Goal: Obtain resource: Obtain resource

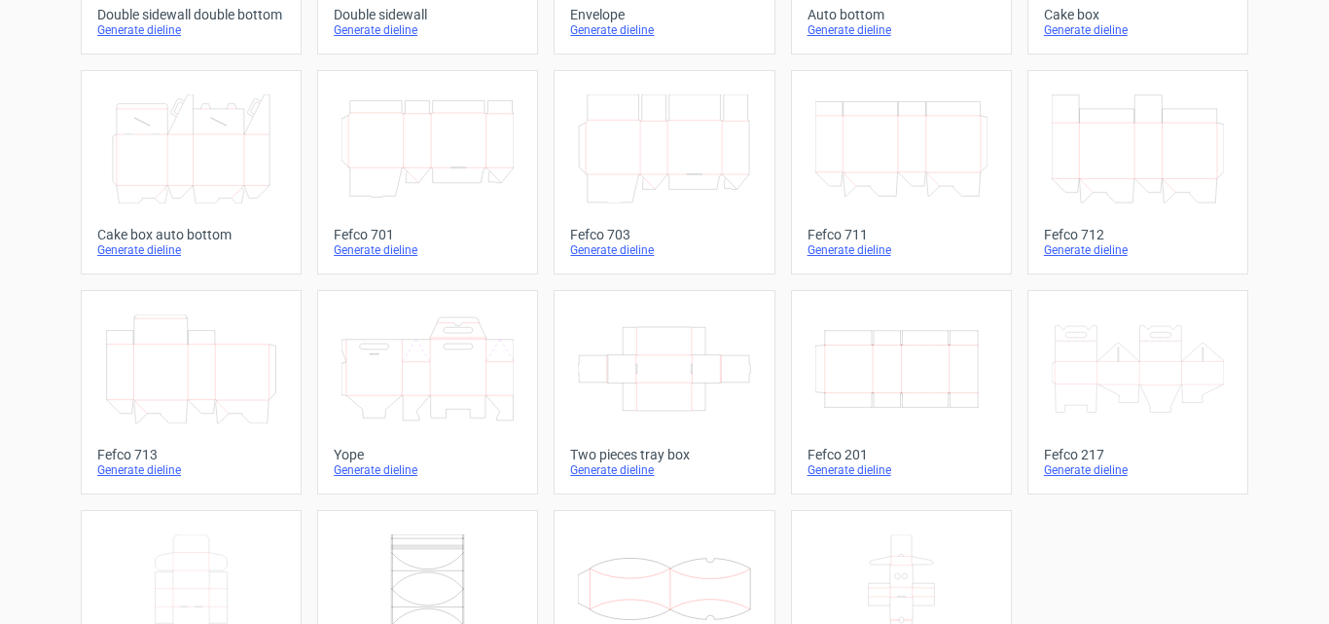
scroll to position [584, 0]
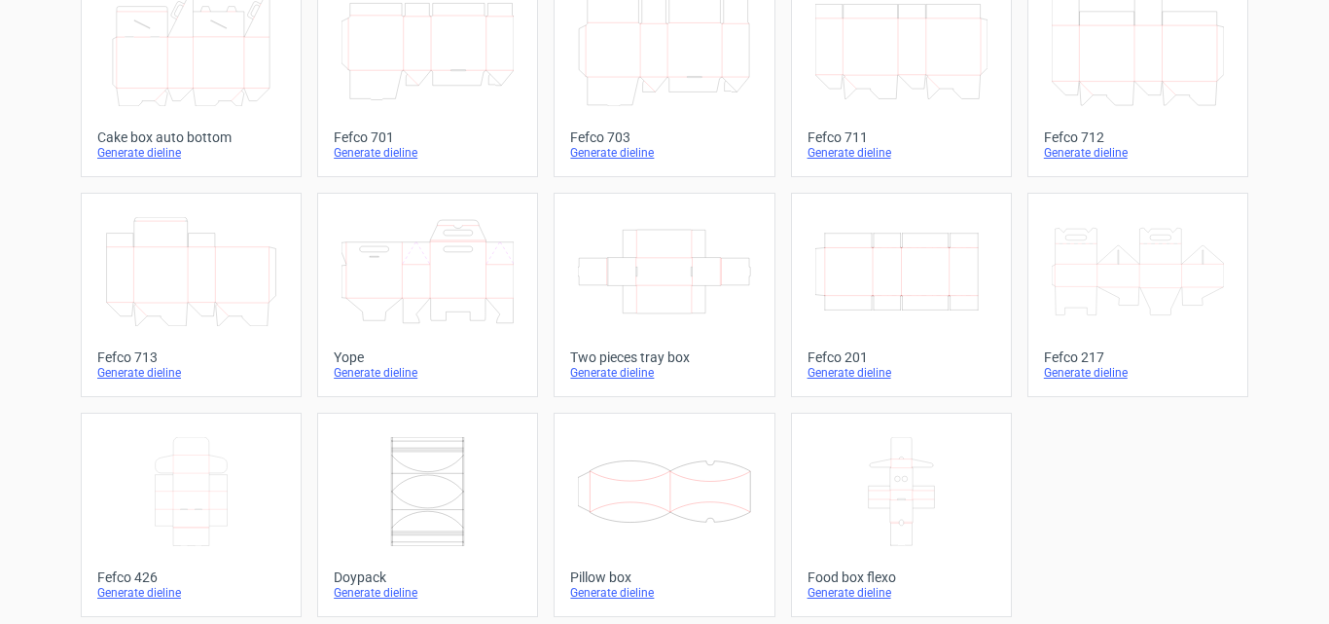
click at [197, 476] on icon at bounding box center [191, 491] width 172 height 109
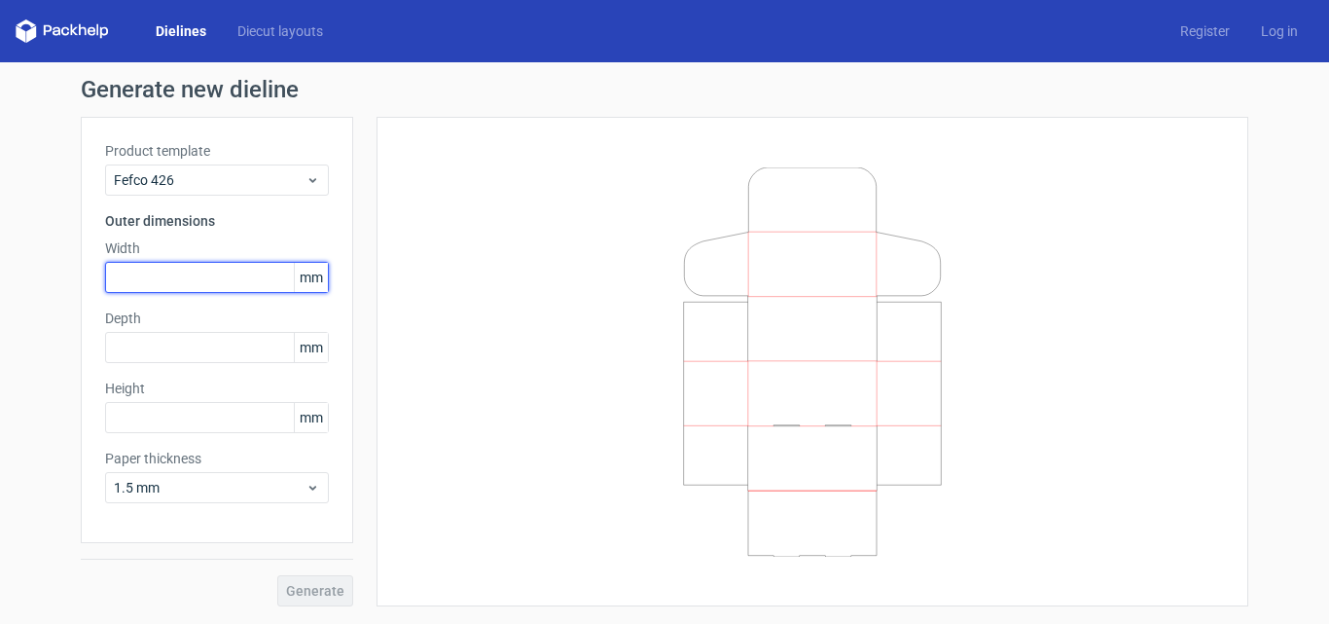
click at [265, 279] on input "text" at bounding box center [217, 277] width 224 height 31
type input "160"
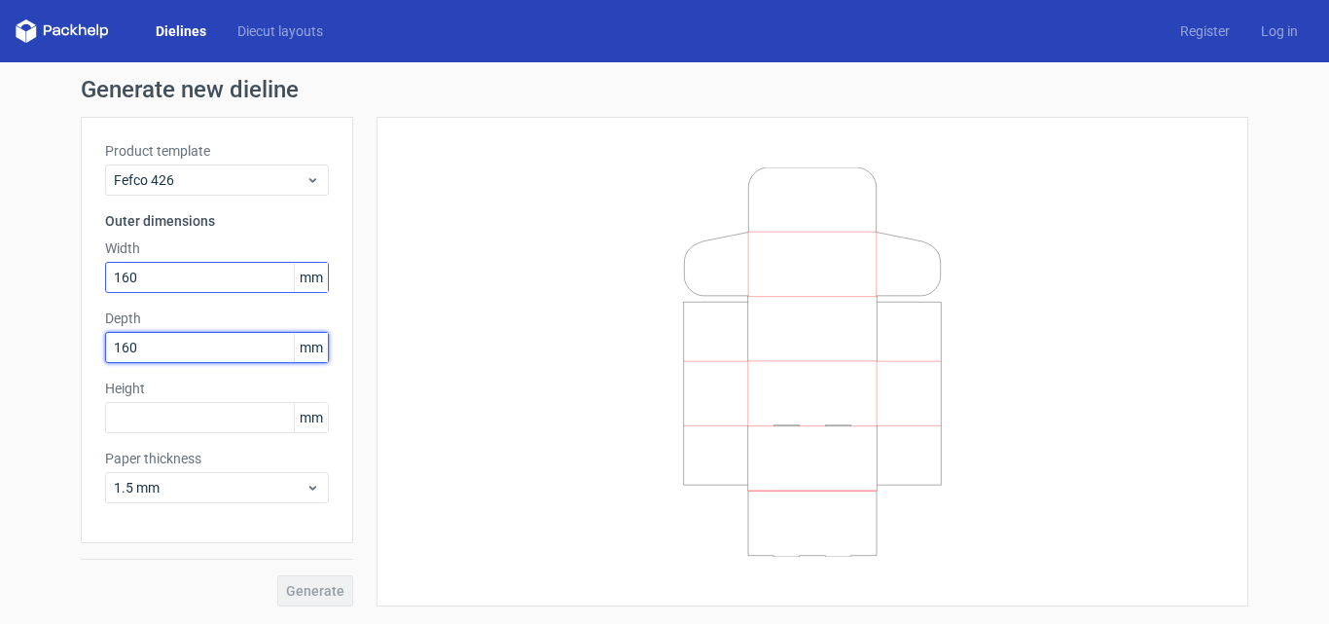
type input "160"
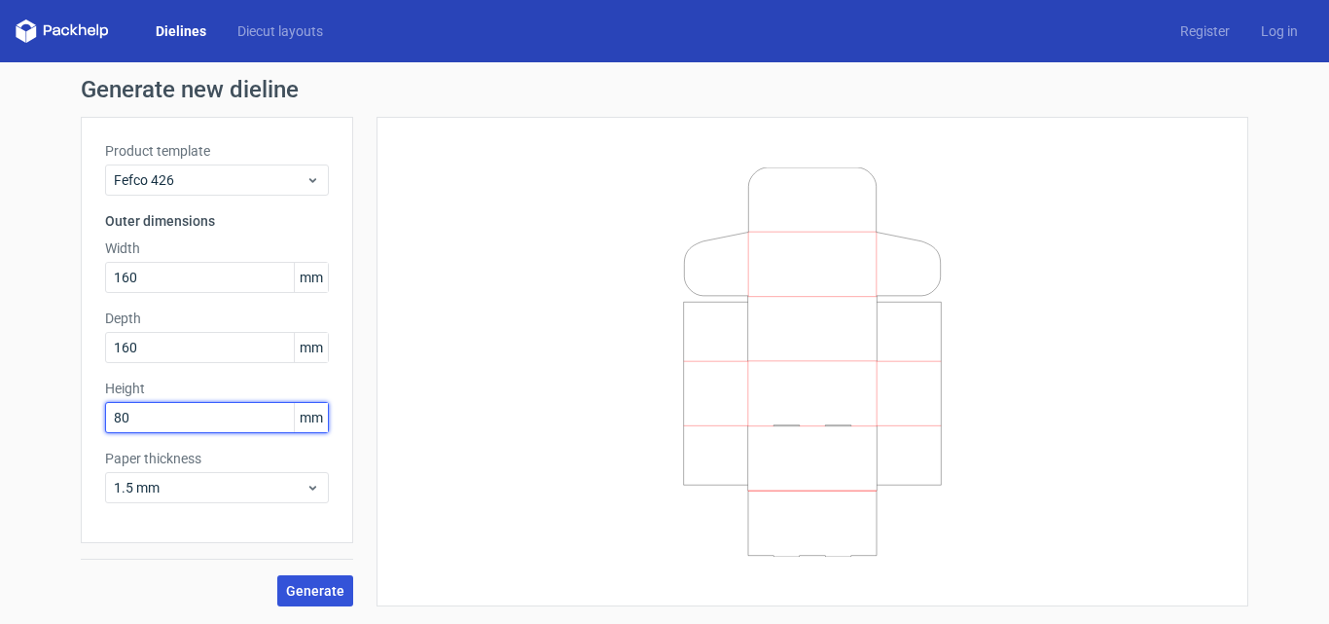
type input "80"
click at [340, 603] on button "Generate" at bounding box center [315, 590] width 76 height 31
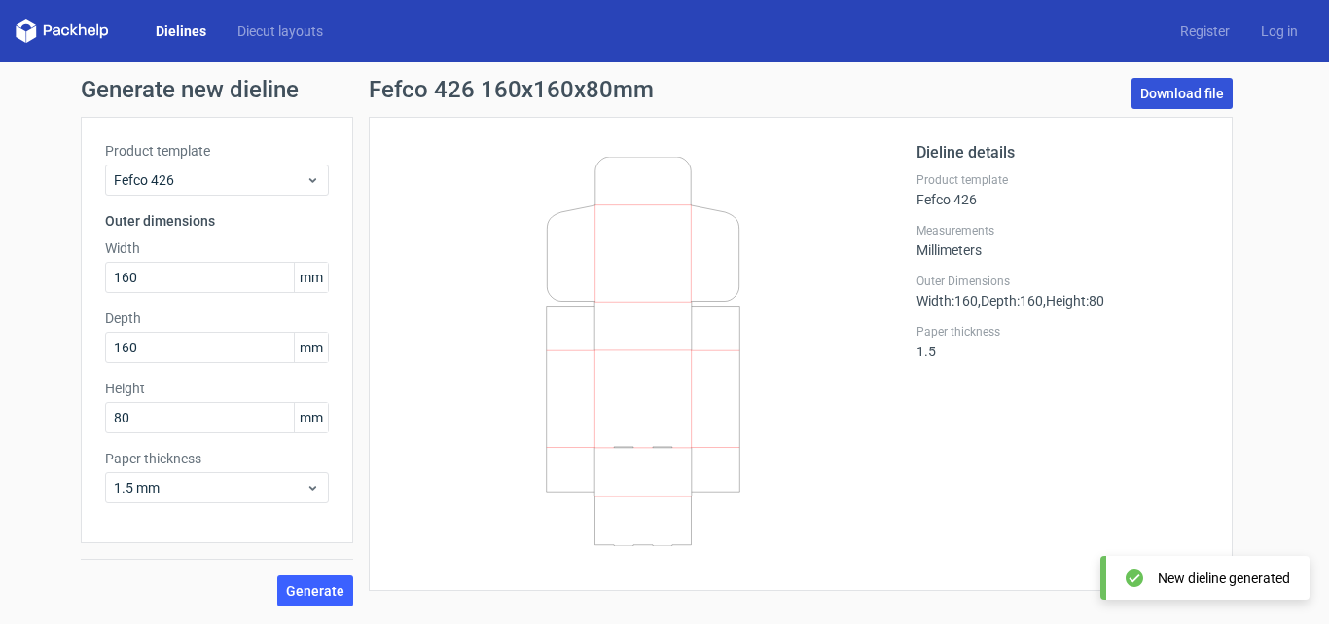
click at [1185, 106] on link "Download file" at bounding box center [1181, 93] width 101 height 31
click at [1205, 98] on link "Download file" at bounding box center [1181, 93] width 101 height 31
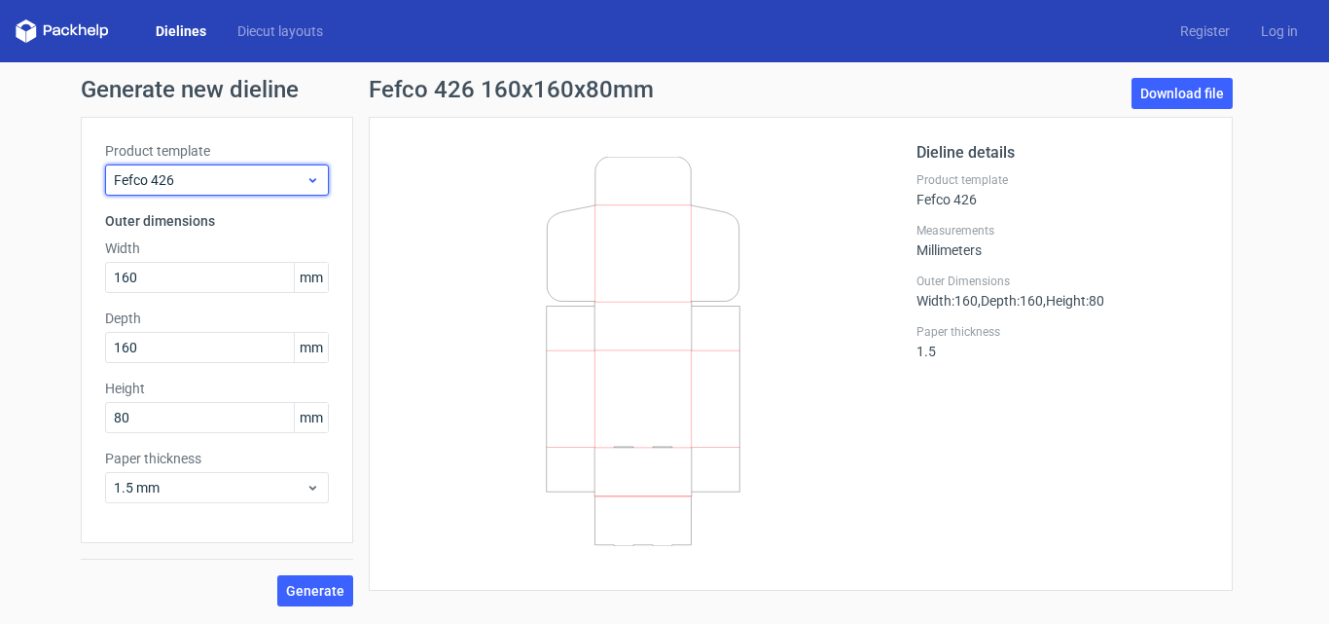
click at [293, 176] on span "Fefco 426" at bounding box center [210, 179] width 192 height 19
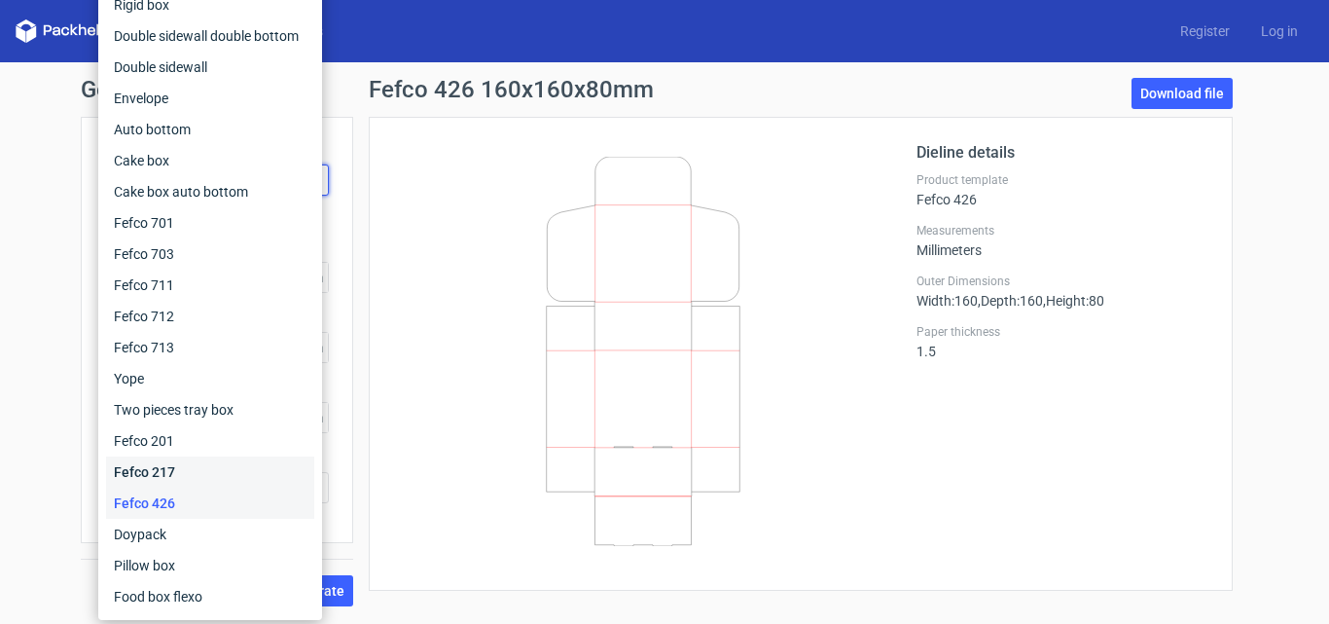
click at [206, 470] on div "Fefco 217" at bounding box center [210, 471] width 208 height 31
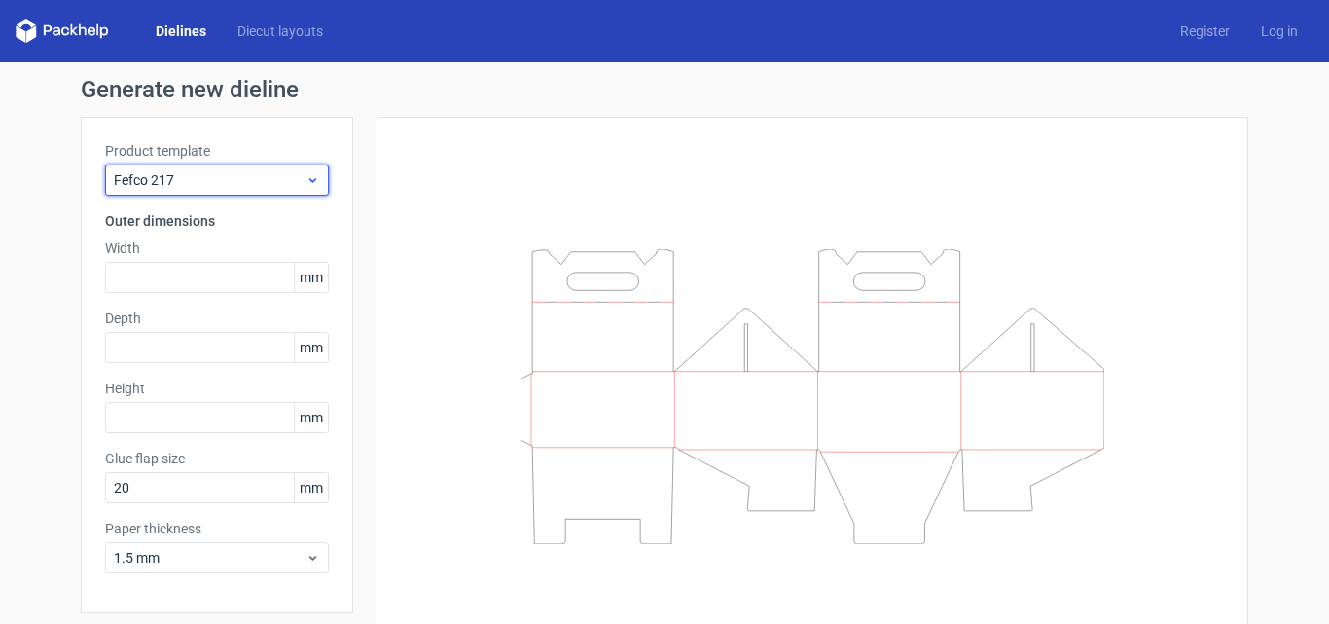
click at [229, 175] on span "Fefco 217" at bounding box center [210, 179] width 192 height 19
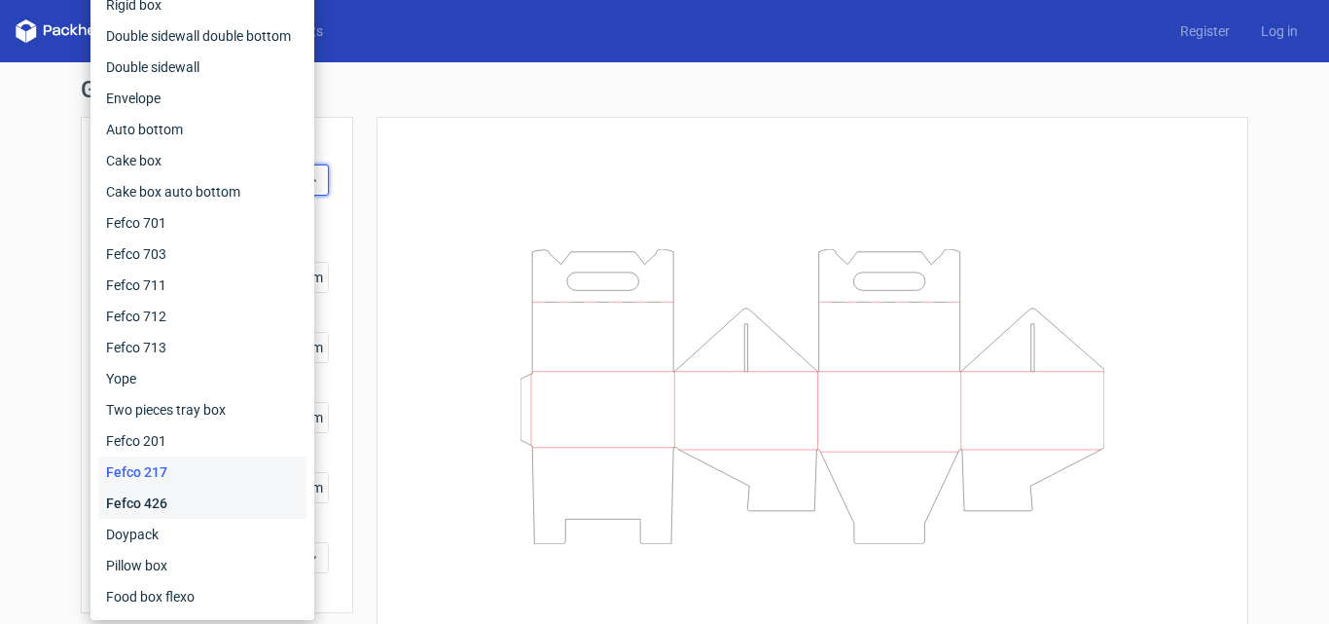
click at [197, 501] on div "Fefco 426" at bounding box center [202, 502] width 208 height 31
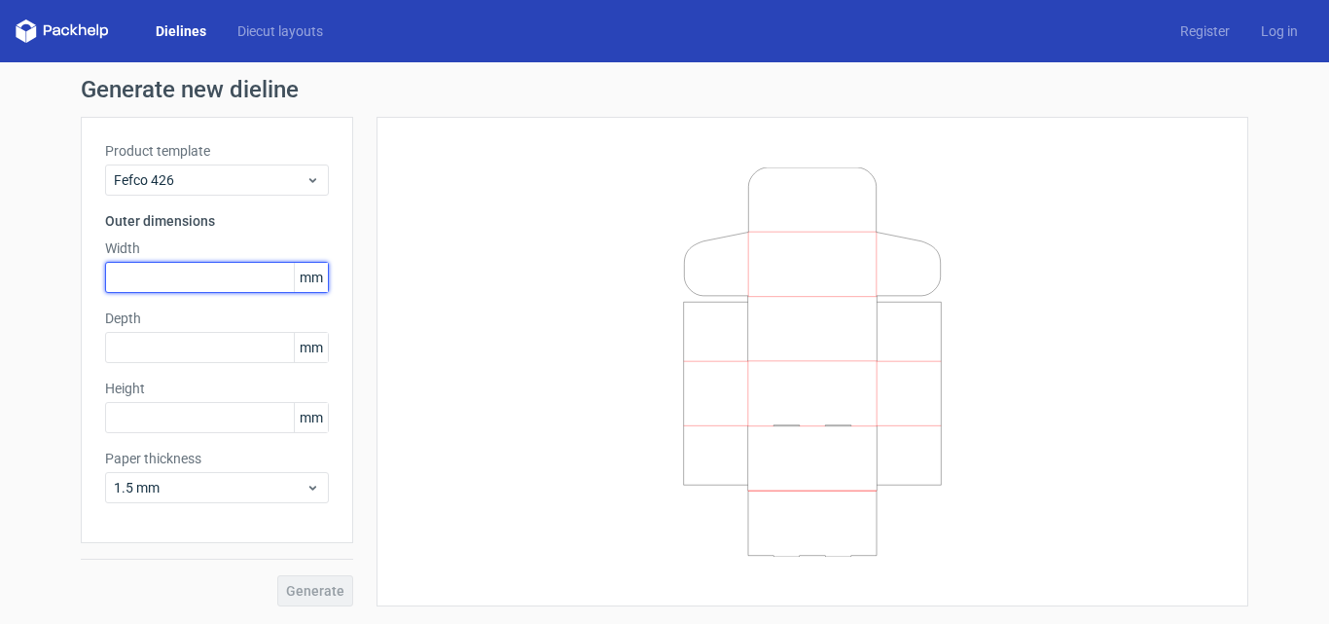
click at [248, 290] on input "text" at bounding box center [217, 277] width 224 height 31
type input "160"
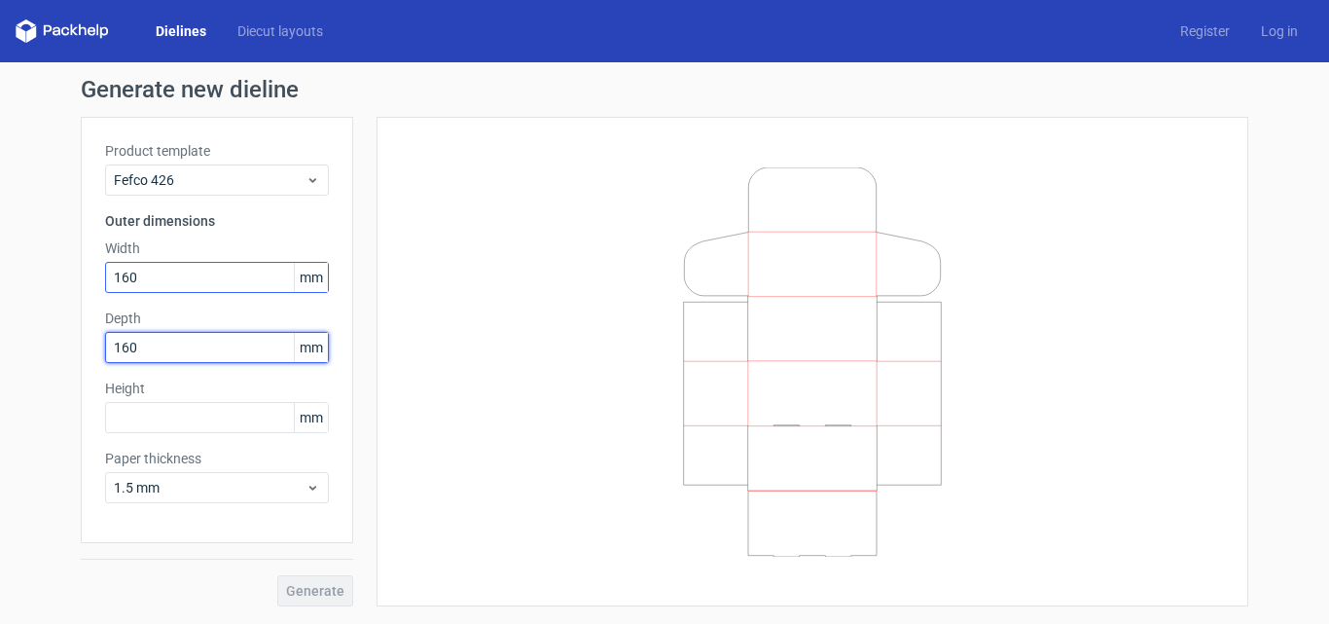
type input "160"
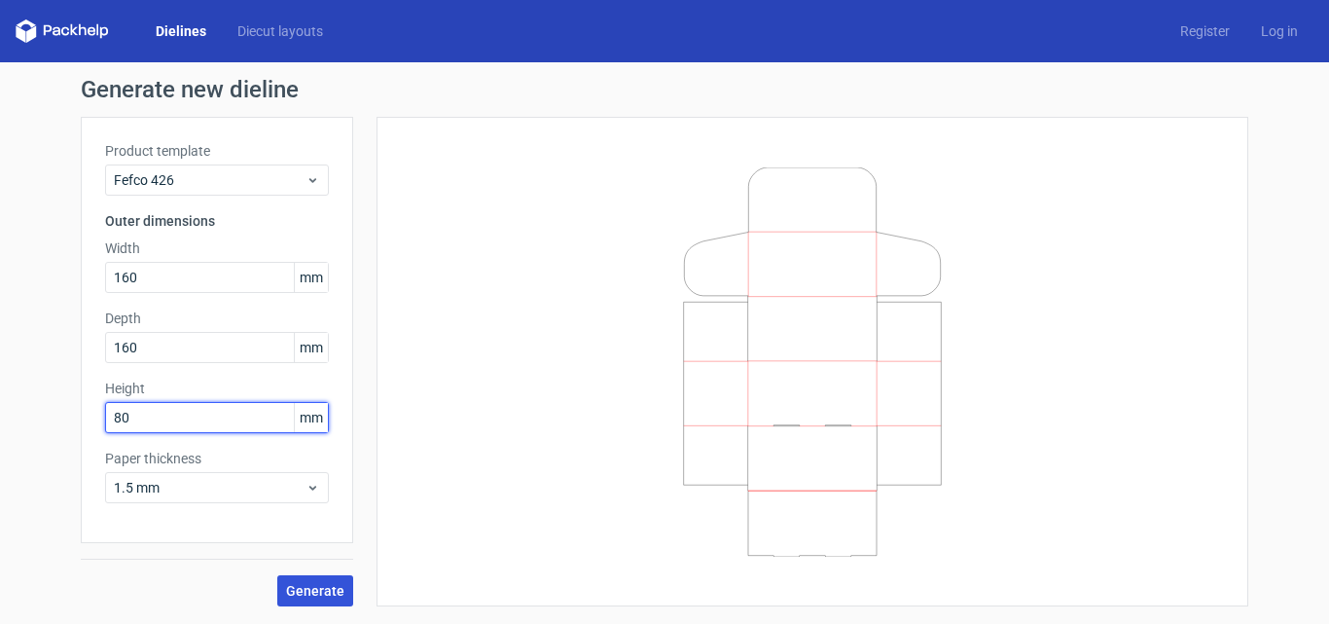
type input "80"
click at [334, 590] on span "Generate" at bounding box center [315, 591] width 58 height 14
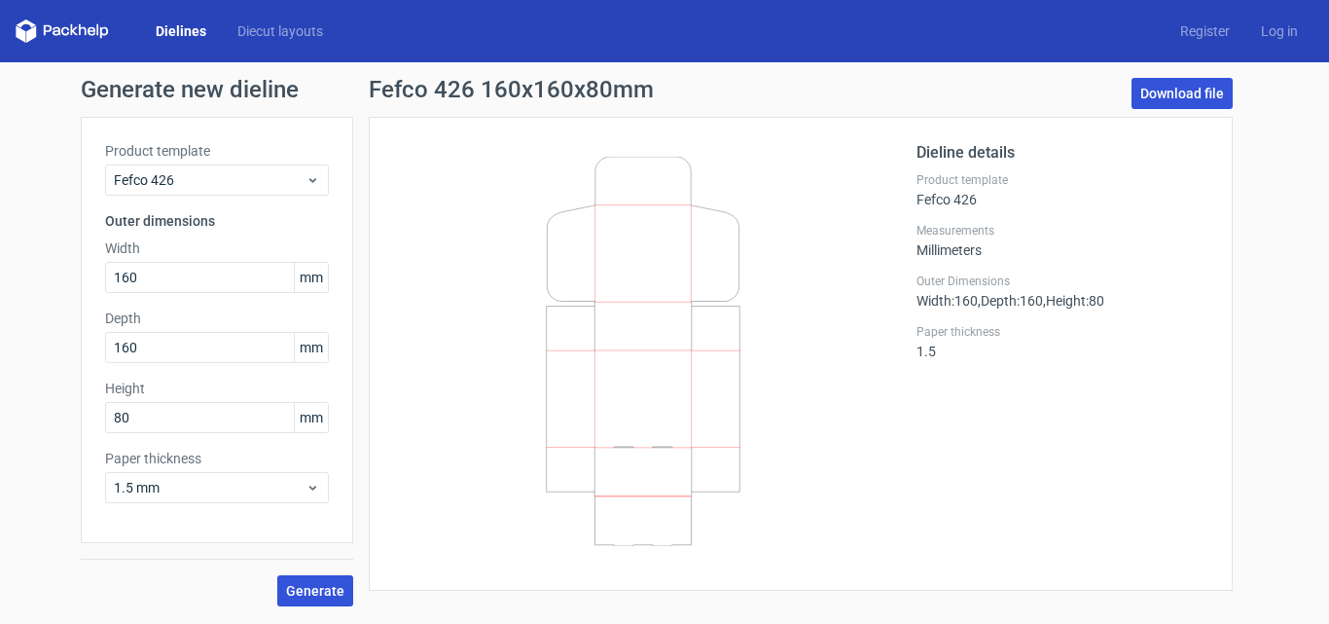
click at [1229, 89] on link "Download file" at bounding box center [1181, 93] width 101 height 31
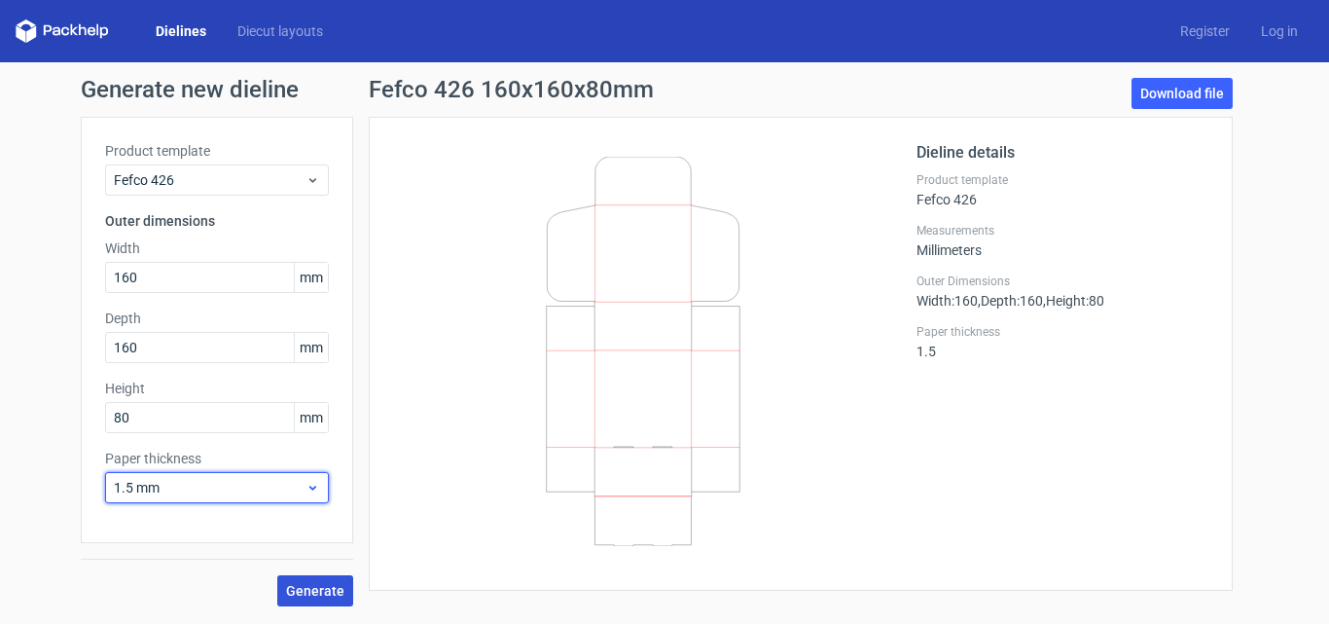
click at [210, 492] on span "1.5 mm" at bounding box center [210, 487] width 192 height 19
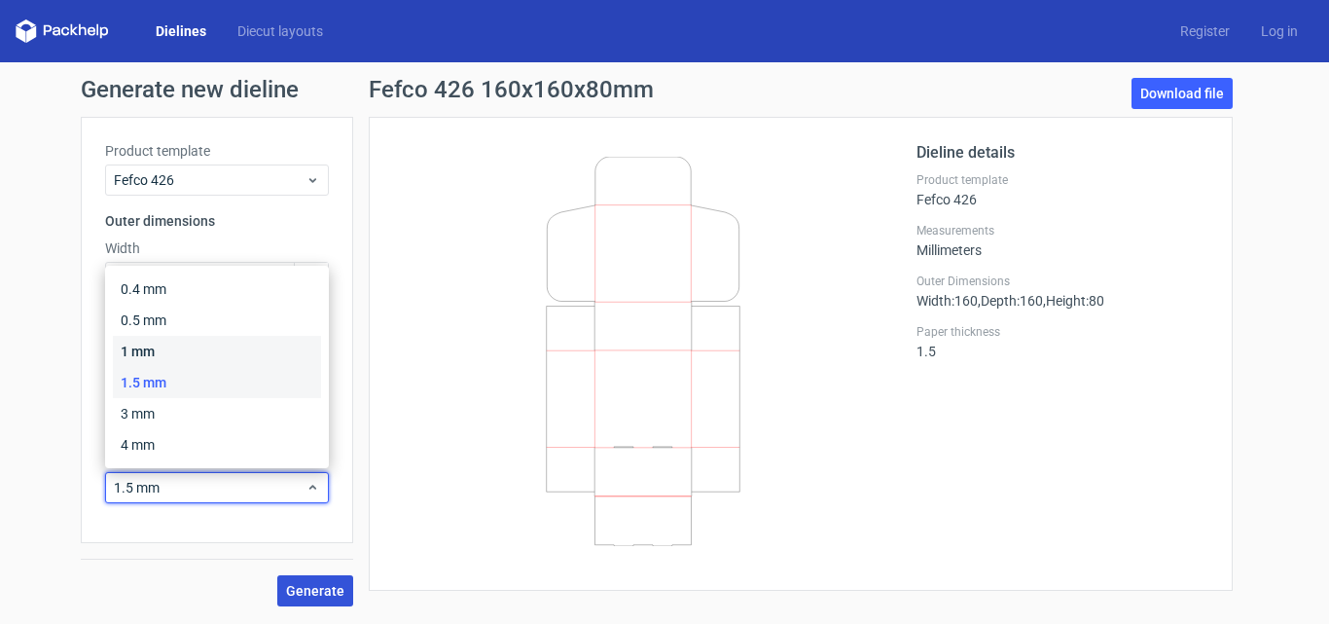
drag, startPoint x: 236, startPoint y: 352, endPoint x: 234, endPoint y: 367, distance: 14.7
click at [236, 352] on div "1 mm" at bounding box center [217, 351] width 208 height 31
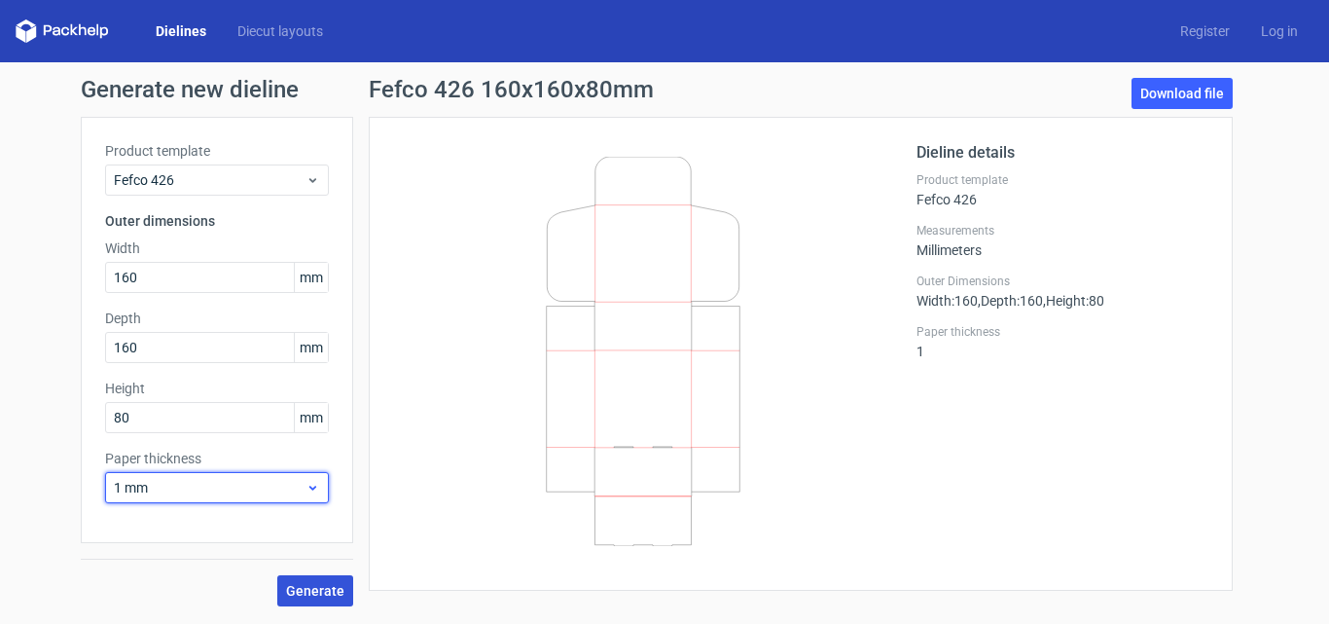
click at [237, 492] on span "1 mm" at bounding box center [210, 487] width 192 height 19
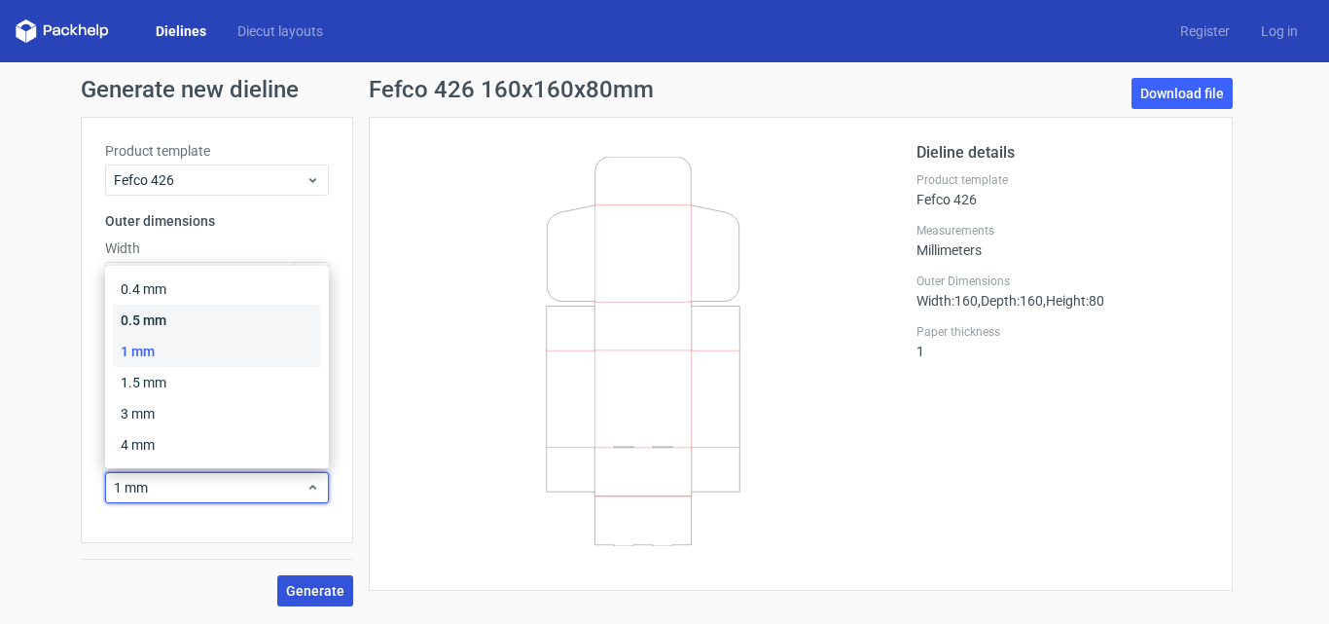
click at [246, 314] on div "0.5 mm" at bounding box center [217, 319] width 208 height 31
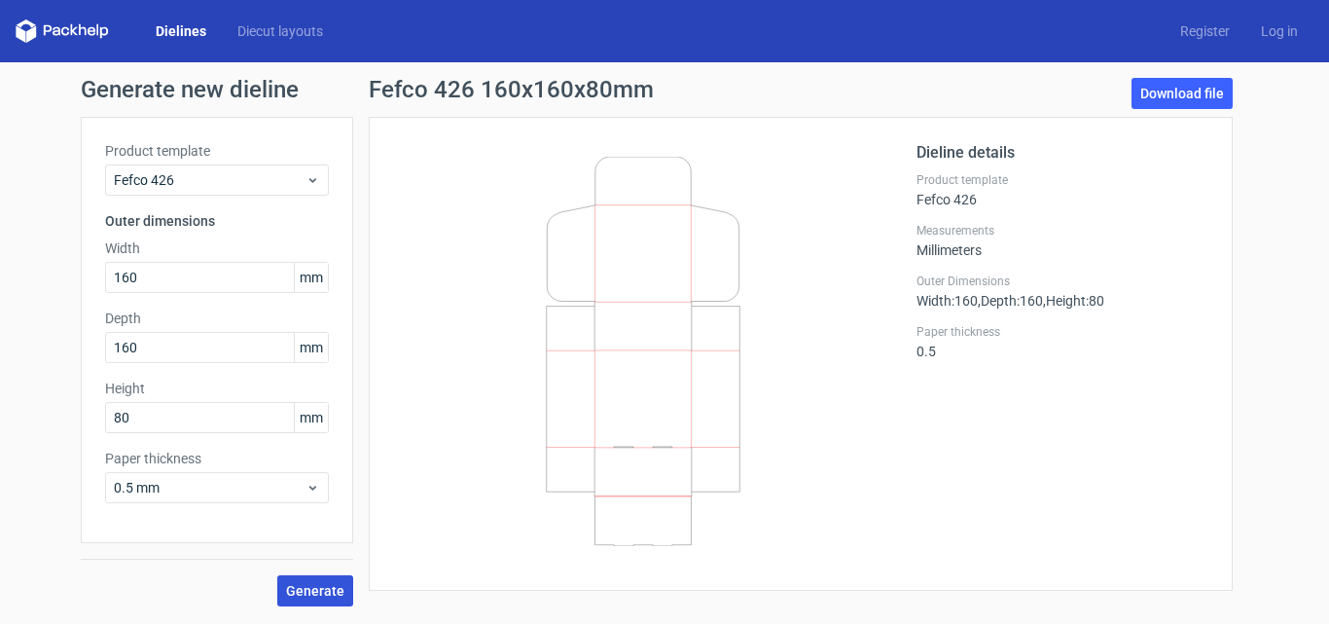
click at [329, 588] on span "Generate" at bounding box center [315, 591] width 58 height 14
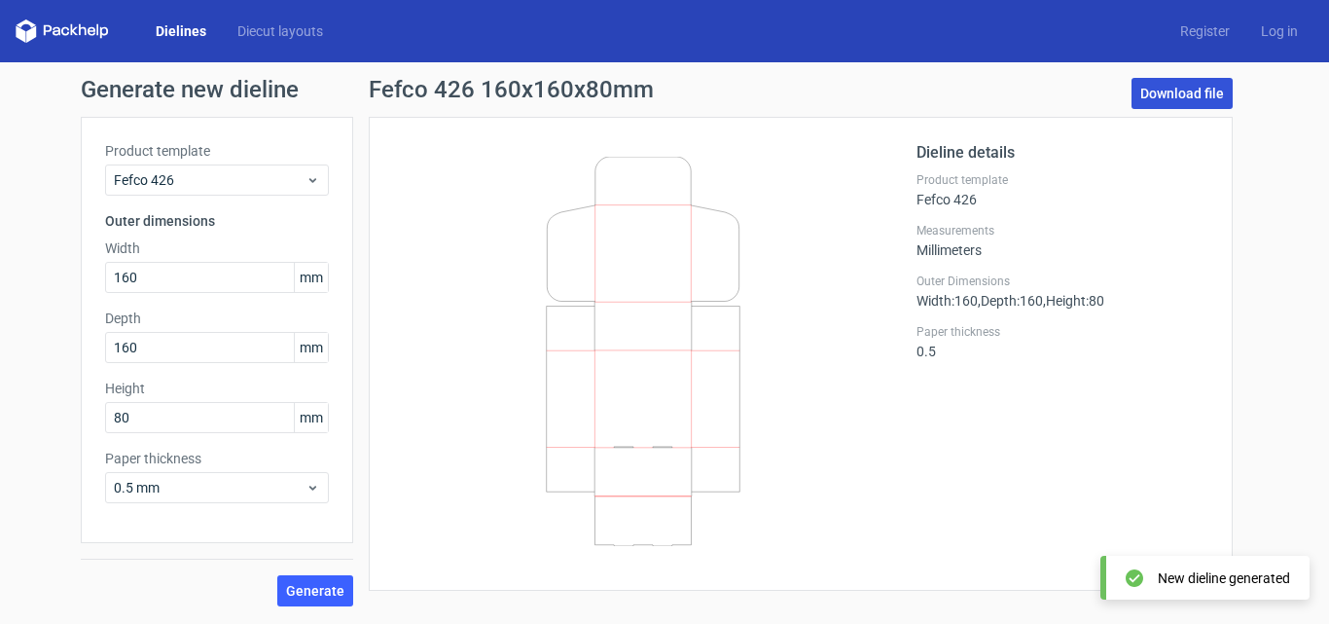
click at [1183, 103] on link "Download file" at bounding box center [1181, 93] width 101 height 31
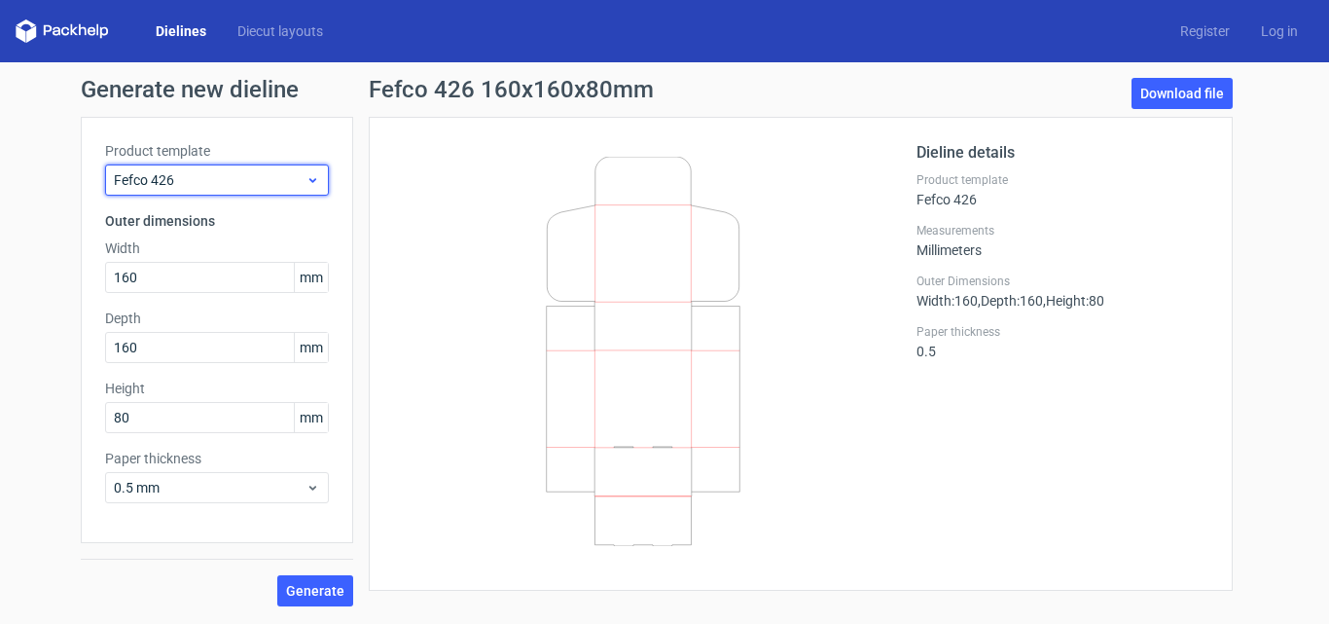
click at [295, 185] on span "Fefco 426" at bounding box center [210, 179] width 192 height 19
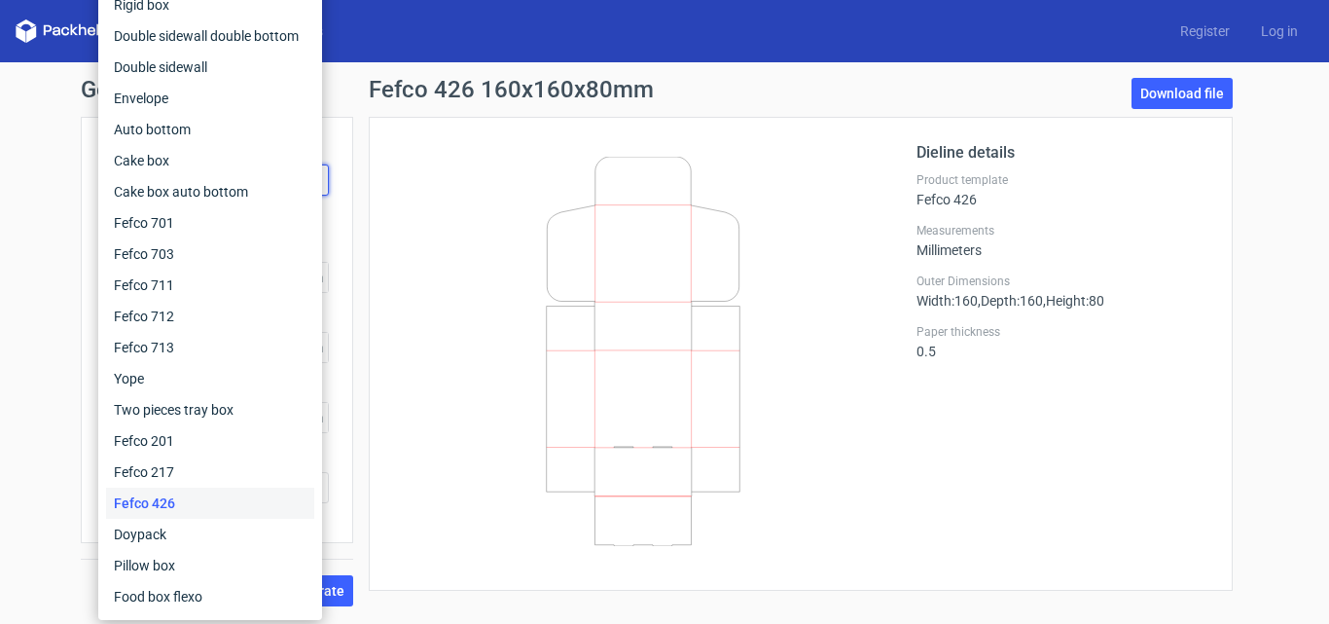
click at [472, 206] on icon at bounding box center [643, 351] width 469 height 389
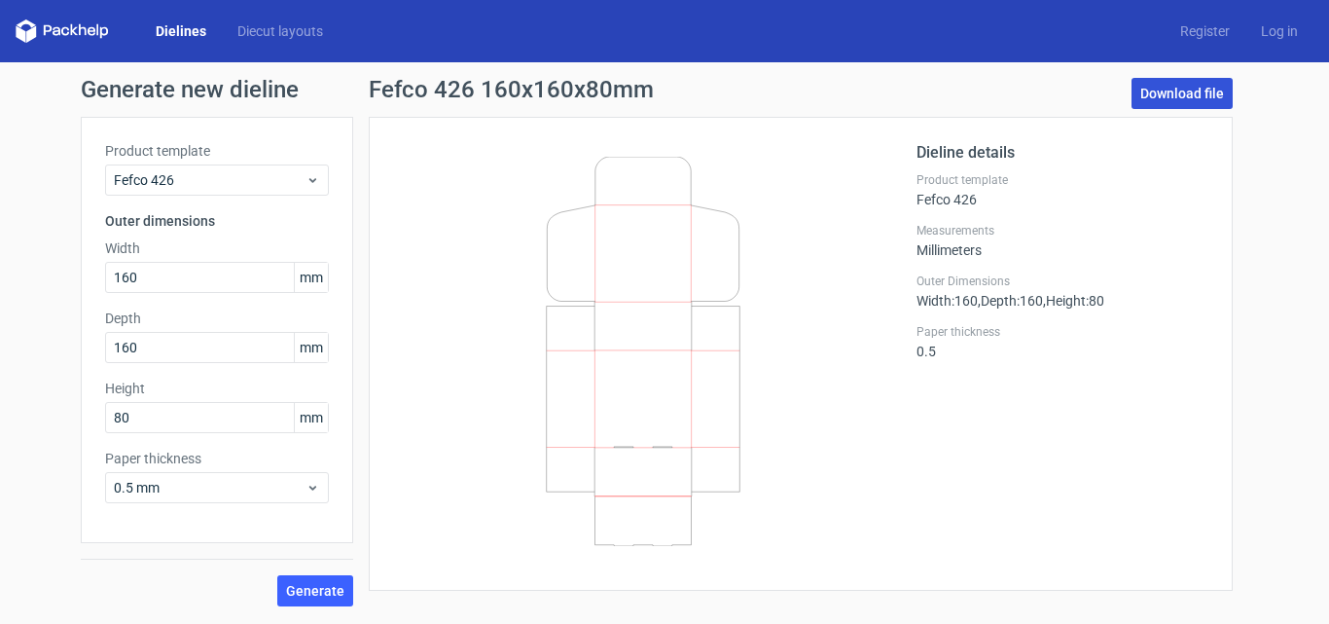
click at [1208, 102] on link "Download file" at bounding box center [1181, 93] width 101 height 31
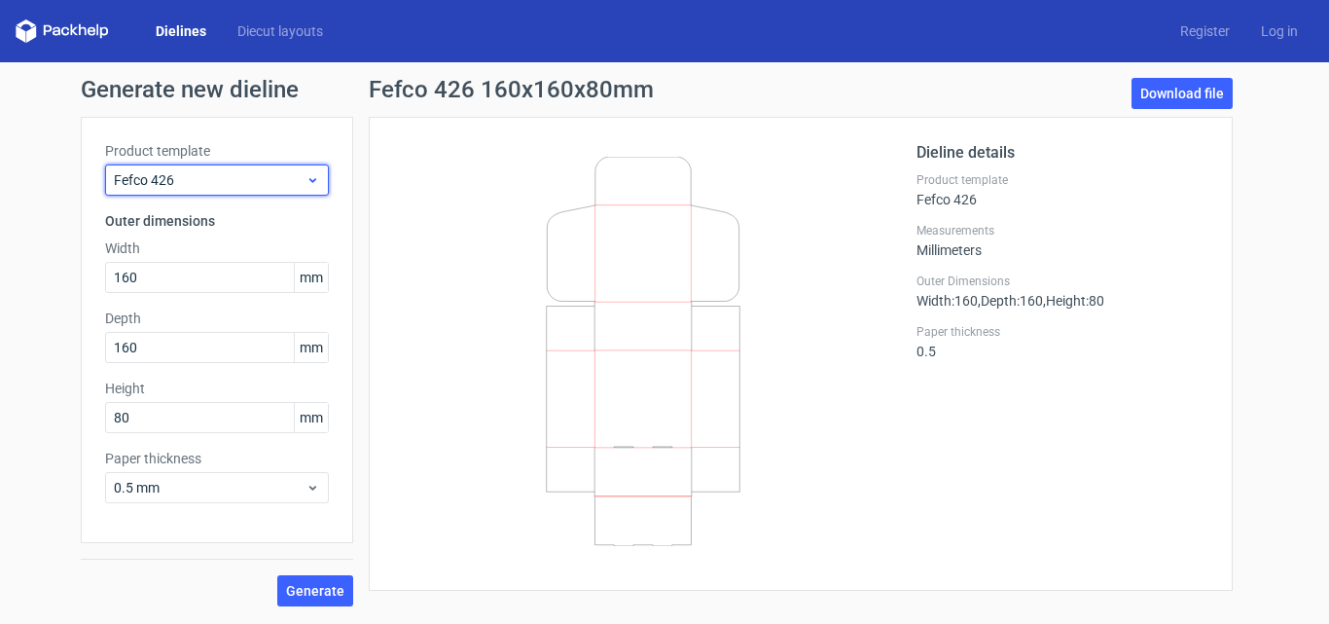
click at [193, 172] on span "Fefco 426" at bounding box center [210, 179] width 192 height 19
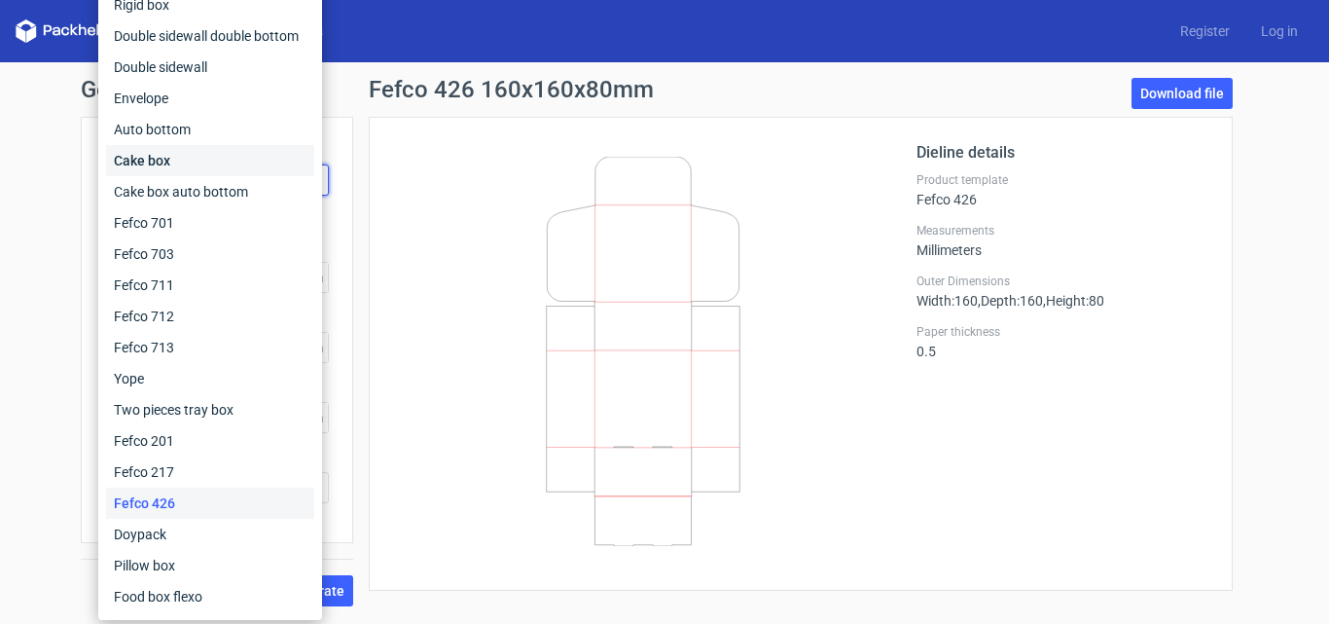
click at [197, 147] on div "Cake box" at bounding box center [210, 160] width 208 height 31
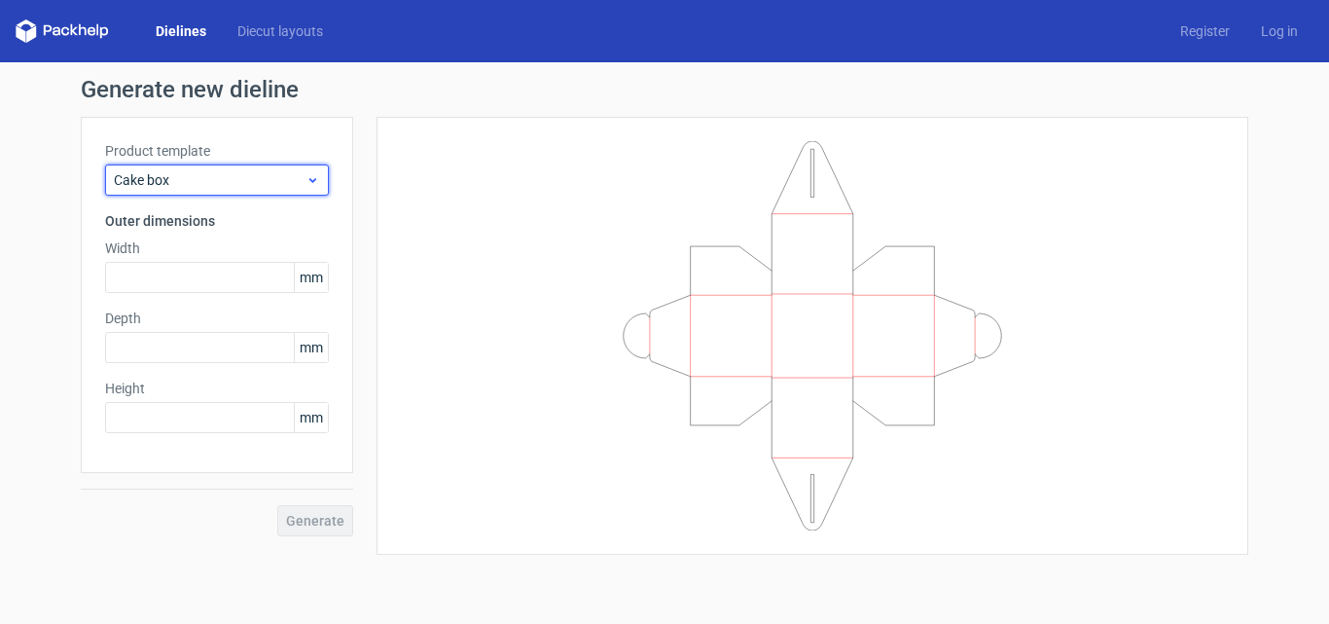
click at [254, 179] on span "Cake box" at bounding box center [210, 179] width 192 height 19
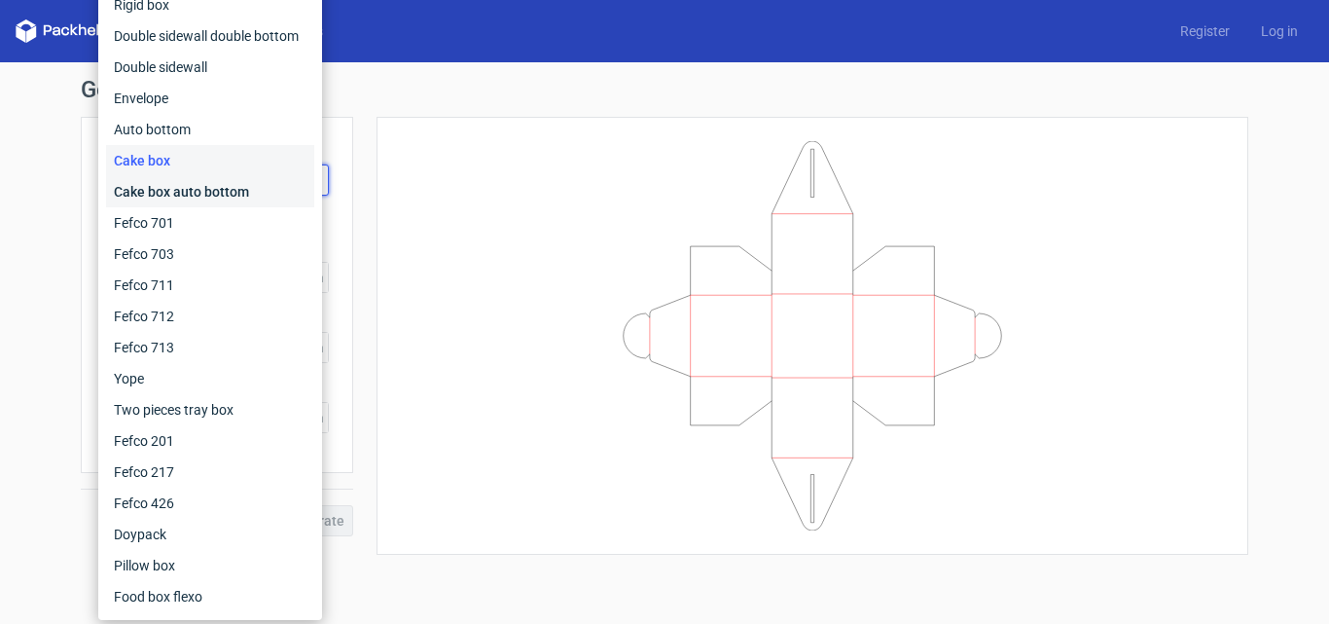
click at [237, 186] on div "Cake box auto bottom" at bounding box center [210, 191] width 208 height 31
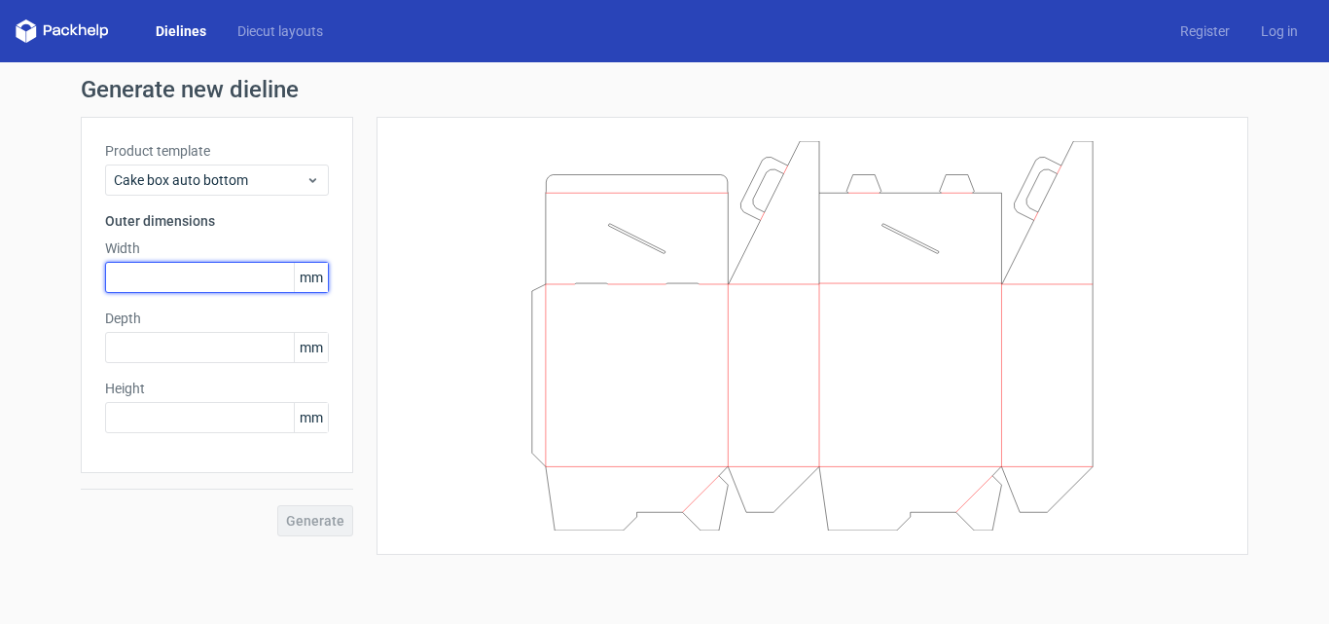
click at [208, 269] on input "text" at bounding box center [217, 277] width 224 height 31
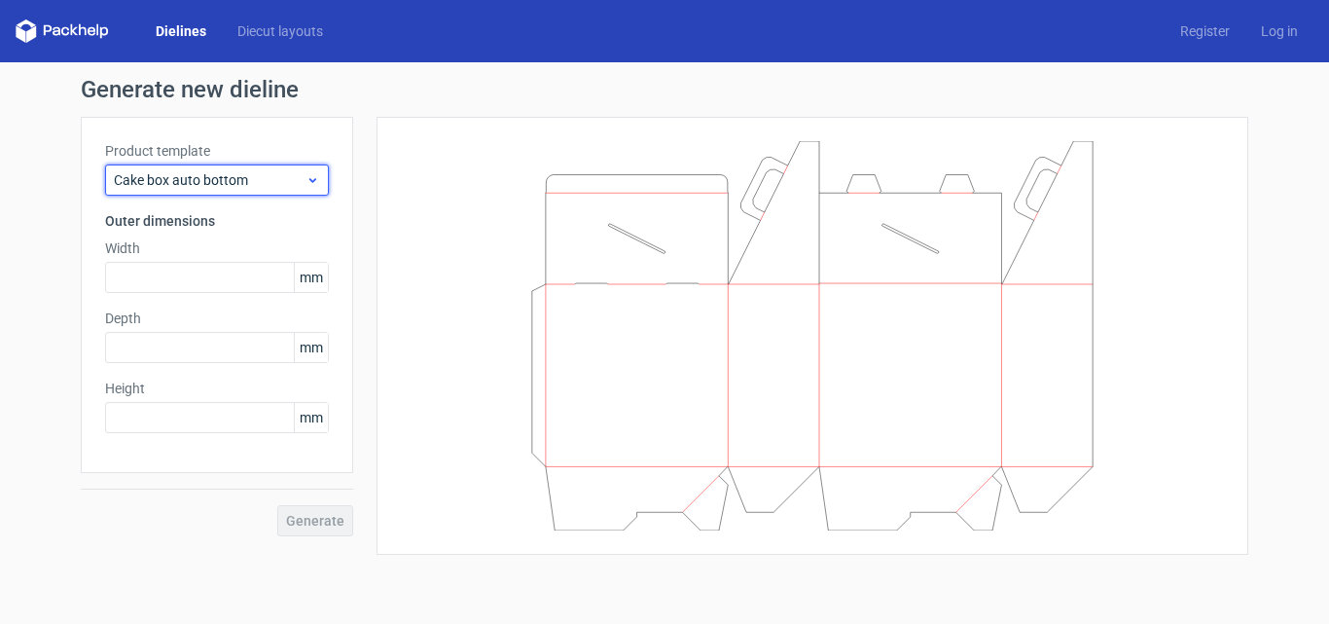
click at [277, 182] on span "Cake box auto bottom" at bounding box center [210, 179] width 192 height 19
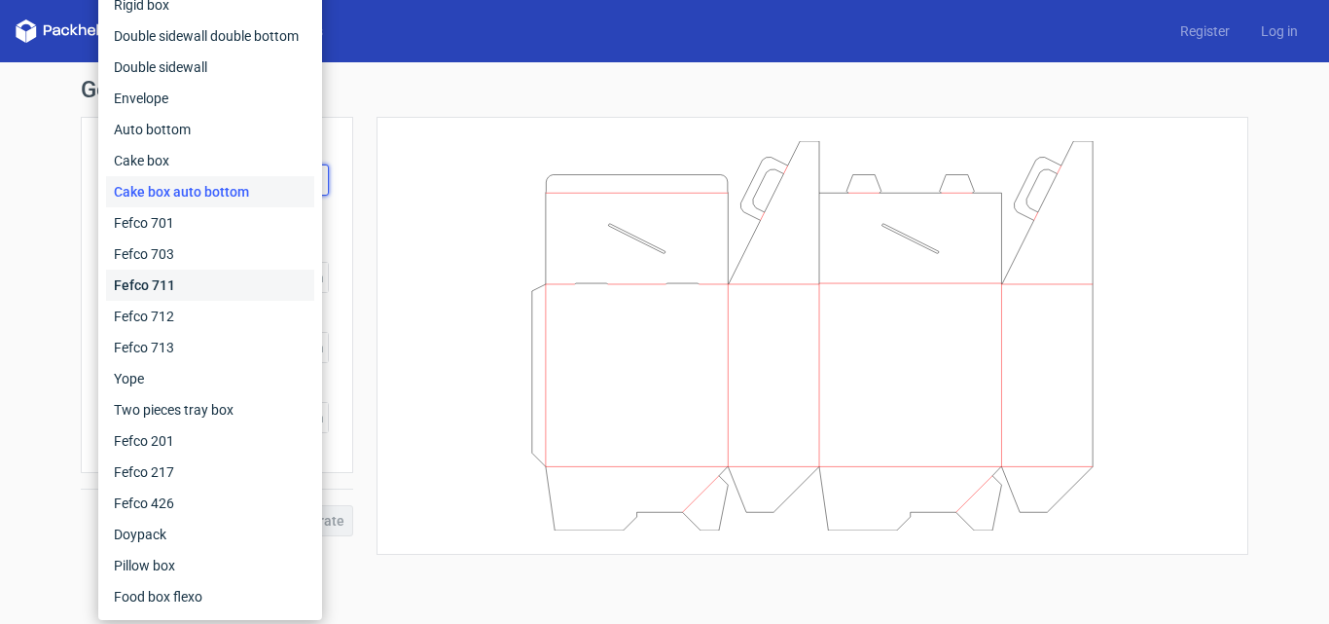
click at [207, 282] on div "Fefco 711" at bounding box center [210, 284] width 208 height 31
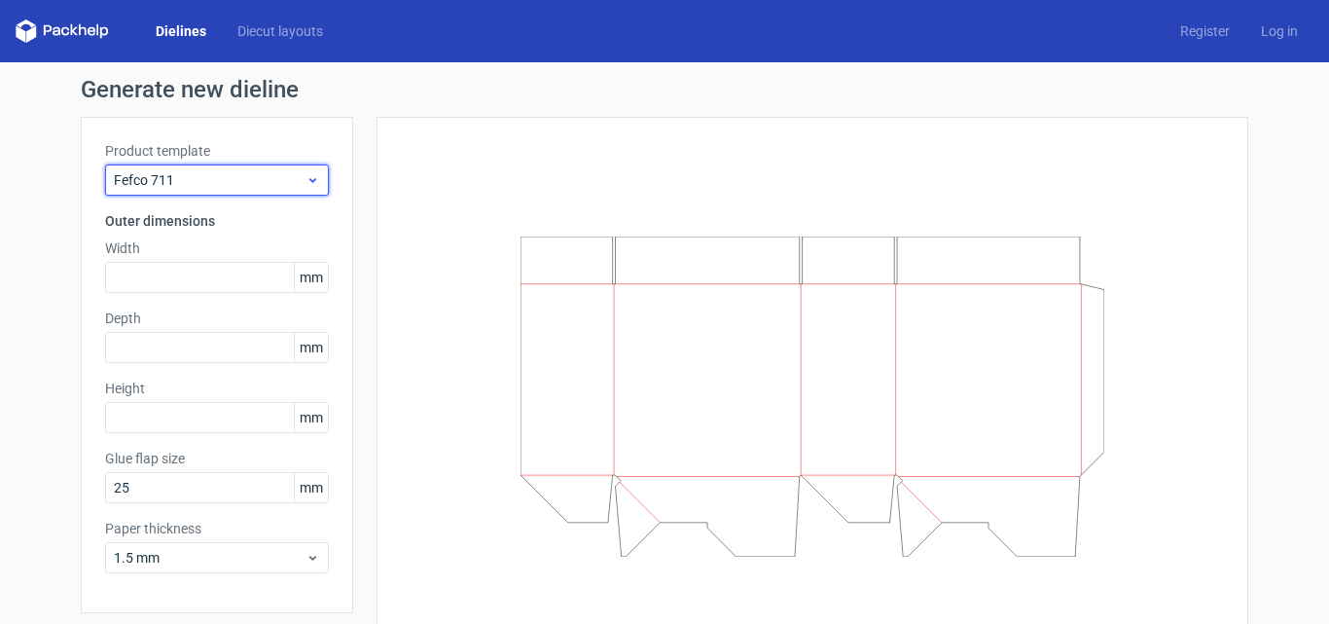
click at [237, 178] on span "Fefco 711" at bounding box center [210, 179] width 192 height 19
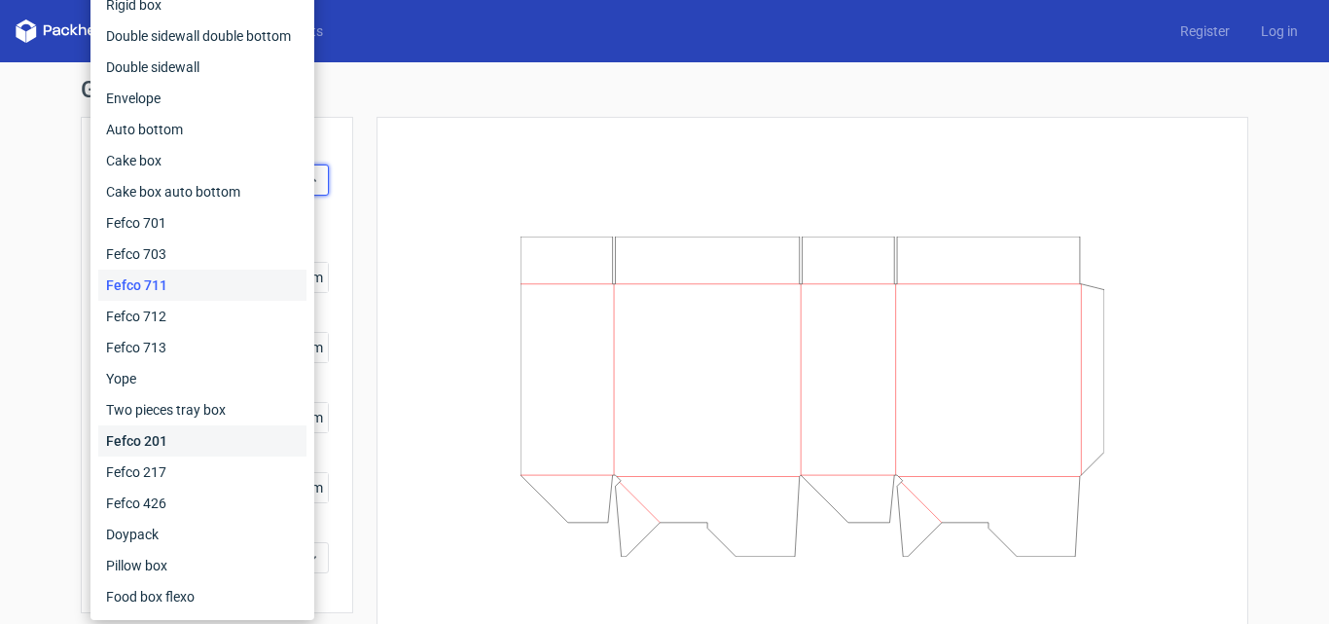
scroll to position [68, 0]
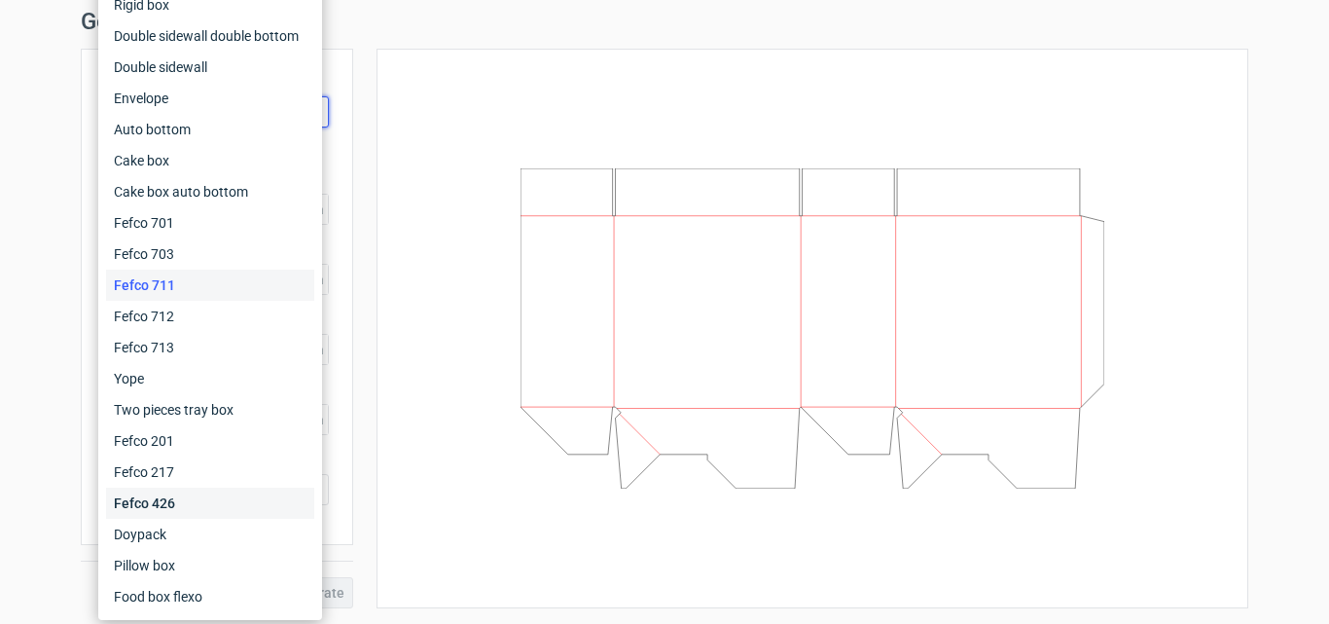
click at [203, 497] on div "Fefco 426" at bounding box center [210, 502] width 208 height 31
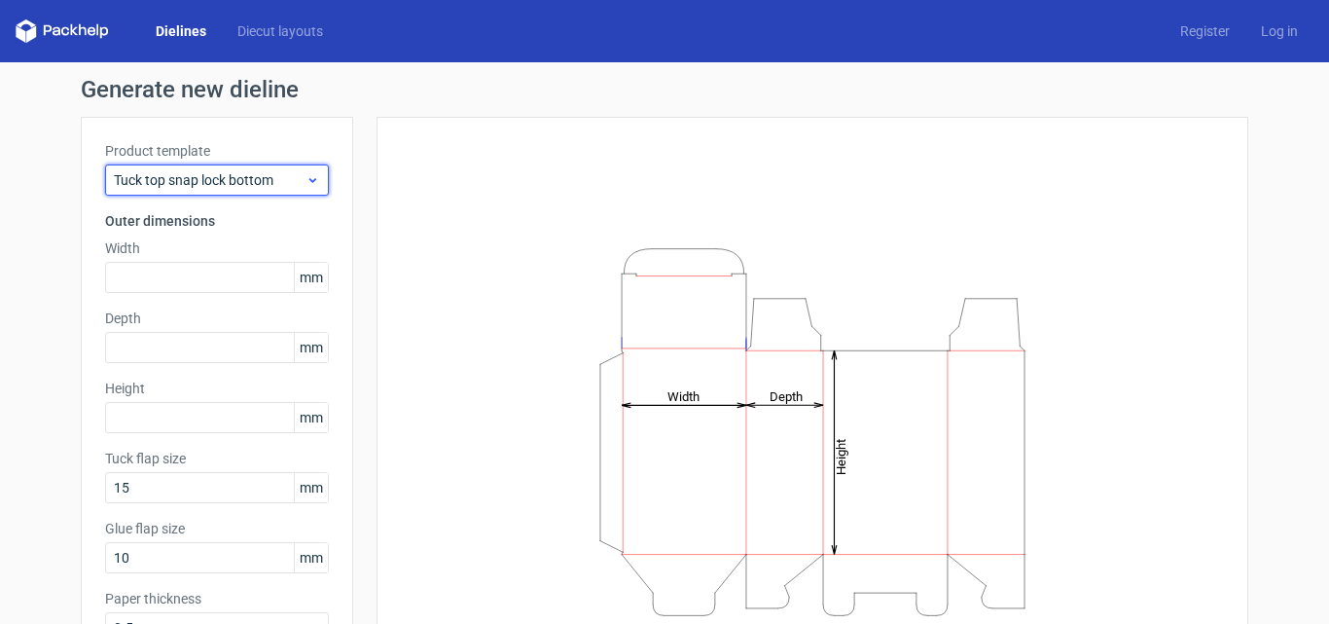
click at [264, 180] on span "Tuck top snap lock bottom" at bounding box center [210, 179] width 192 height 19
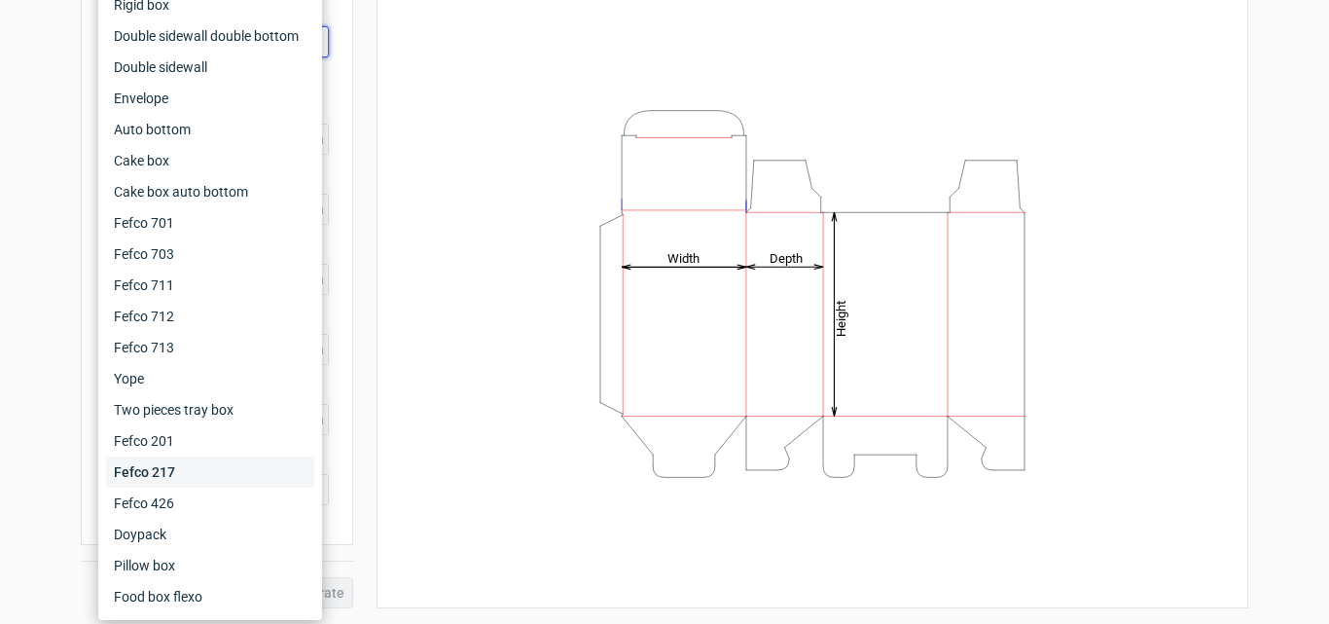
click at [208, 473] on div "Fefco 217" at bounding box center [210, 471] width 208 height 31
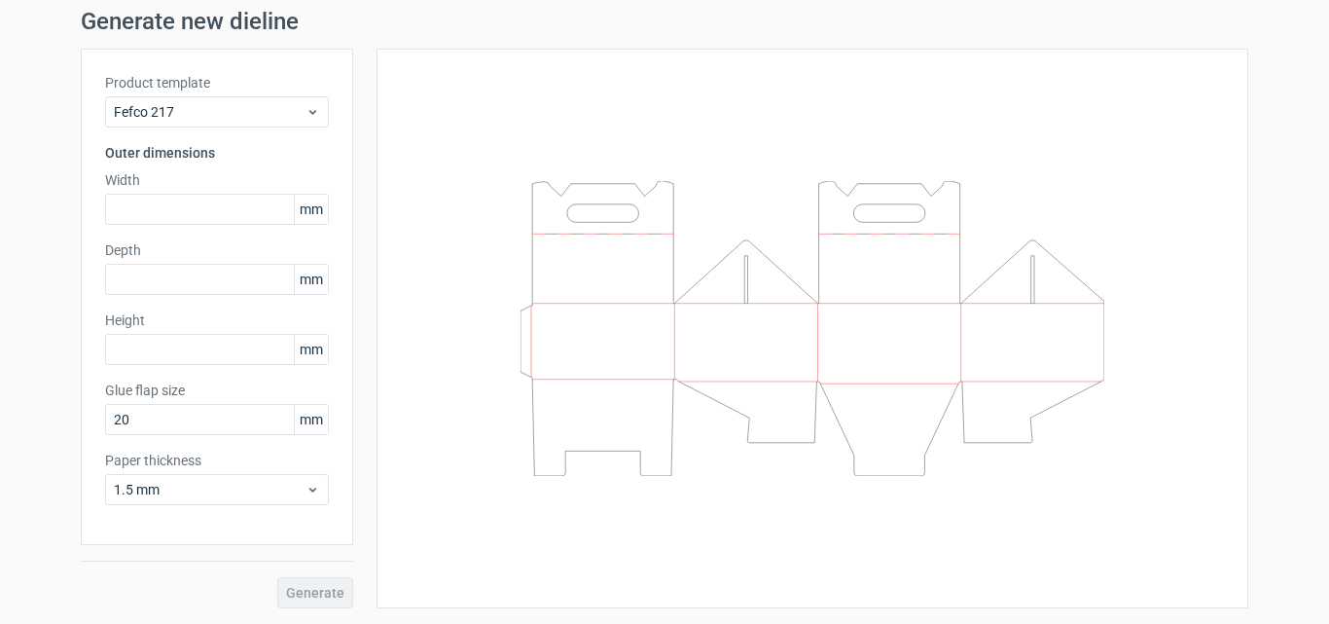
scroll to position [68, 0]
click at [241, 98] on div "Fefco 217" at bounding box center [217, 111] width 224 height 31
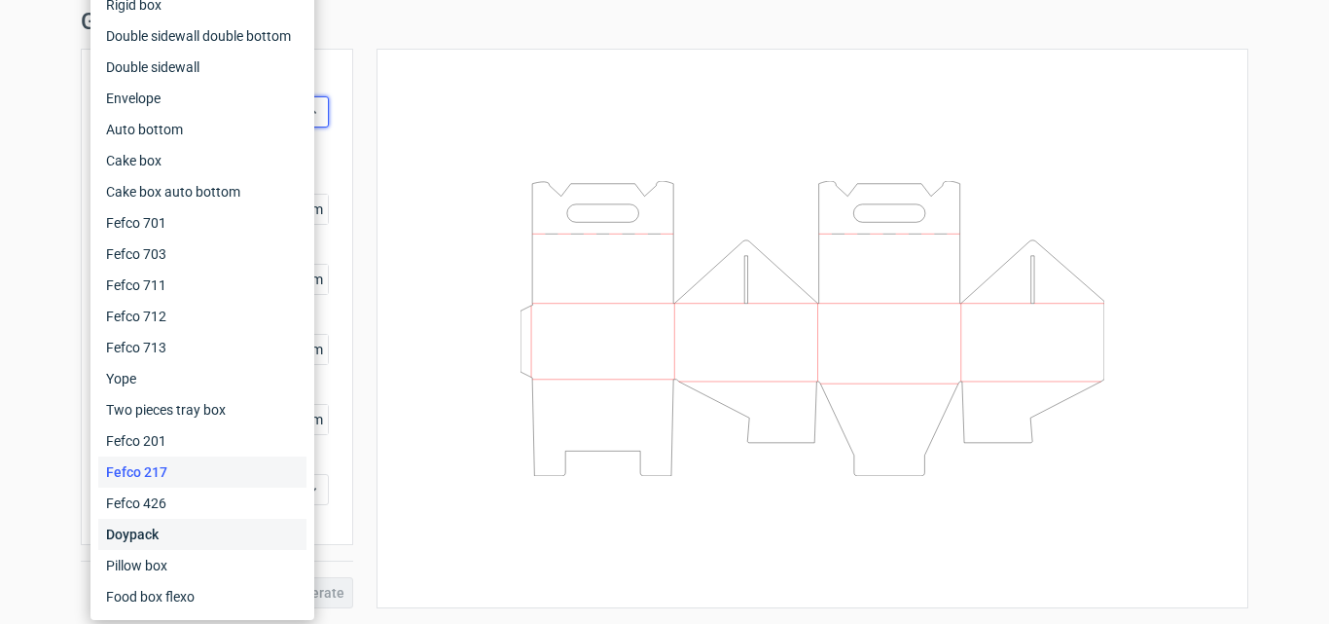
click at [198, 534] on div "Doypack" at bounding box center [202, 533] width 208 height 31
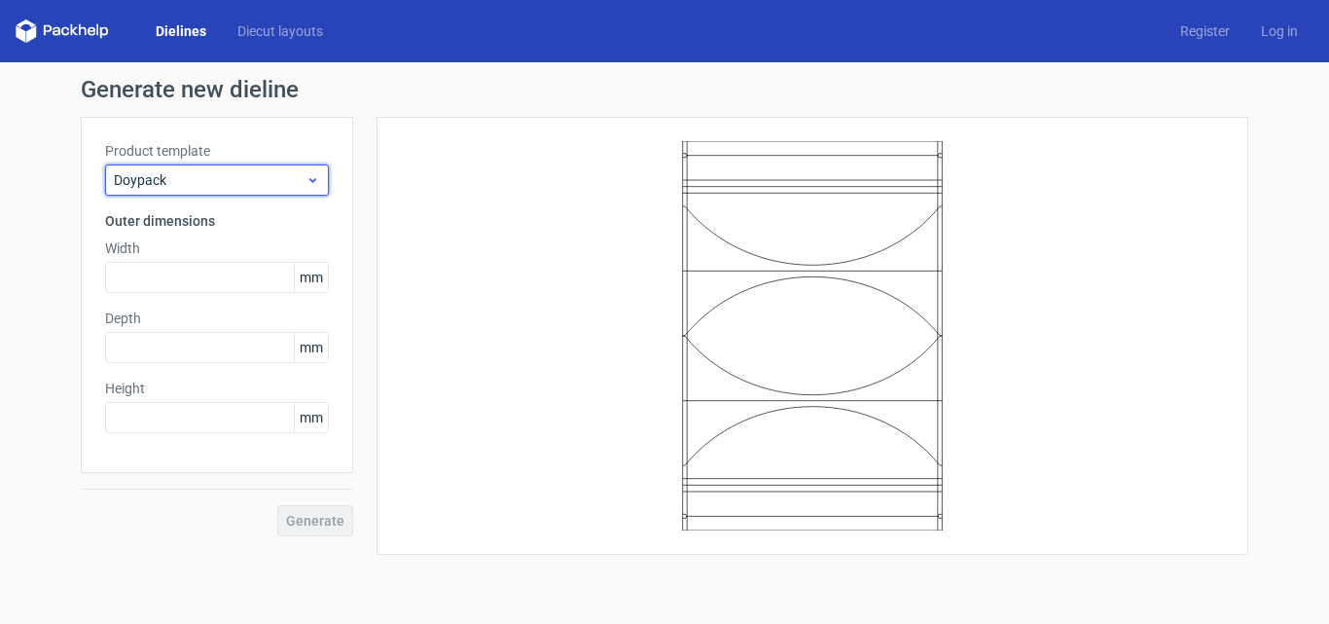
click at [268, 181] on span "Doypack" at bounding box center [210, 179] width 192 height 19
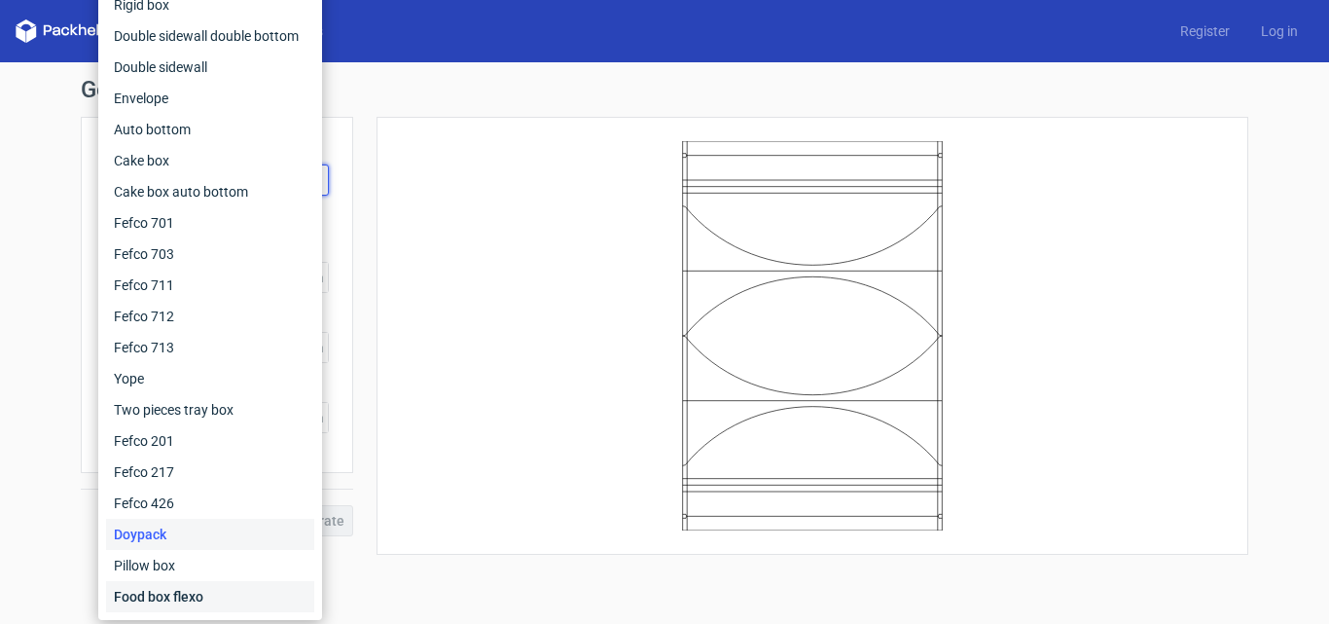
click at [207, 597] on div "Food box flexo" at bounding box center [210, 596] width 208 height 31
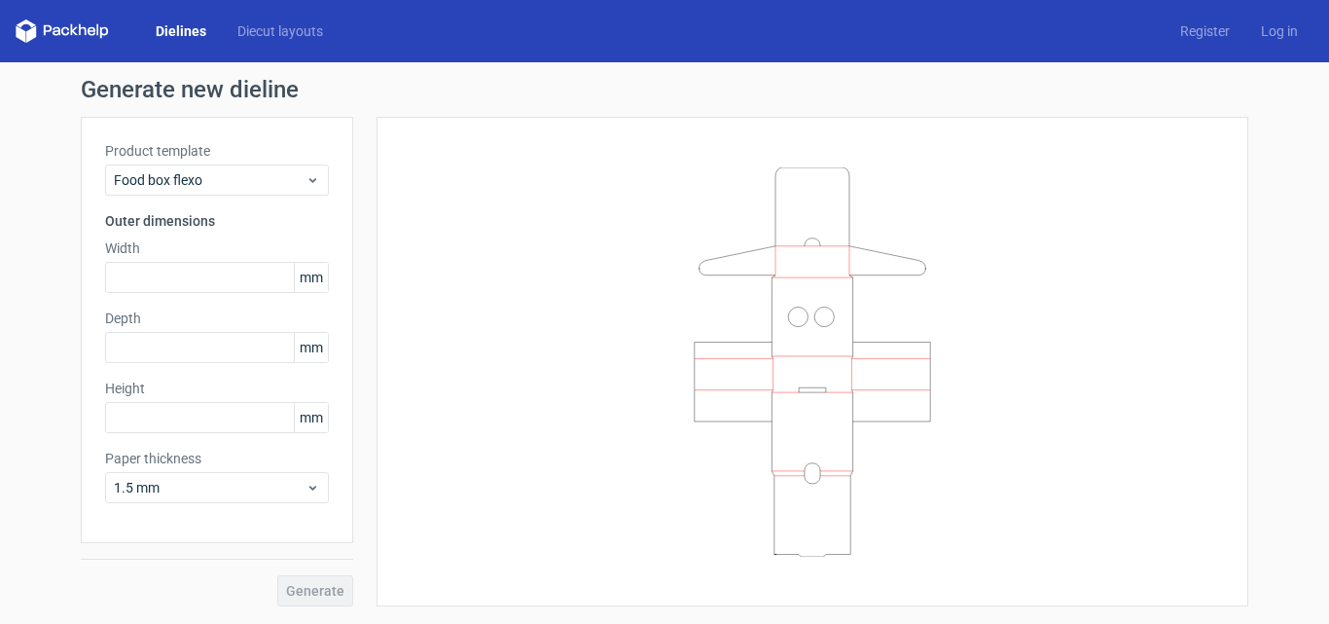
click at [268, 161] on div "Product template Food box flexo" at bounding box center [217, 168] width 224 height 54
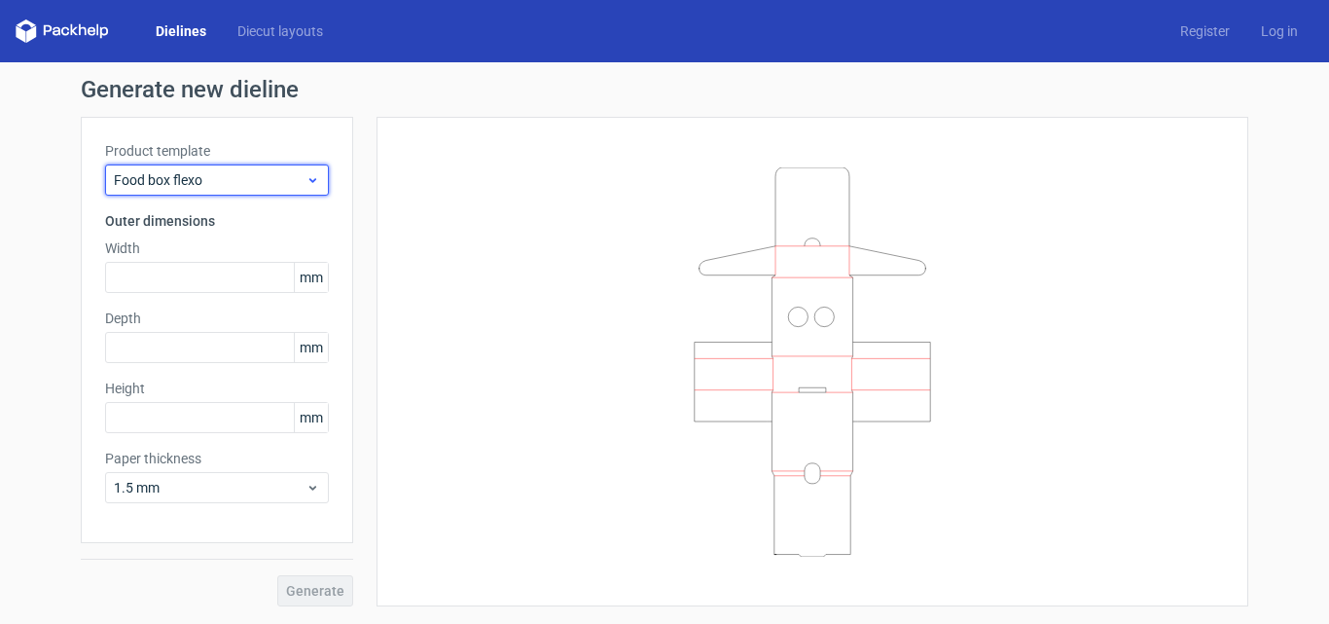
click at [264, 174] on span "Food box flexo" at bounding box center [210, 179] width 192 height 19
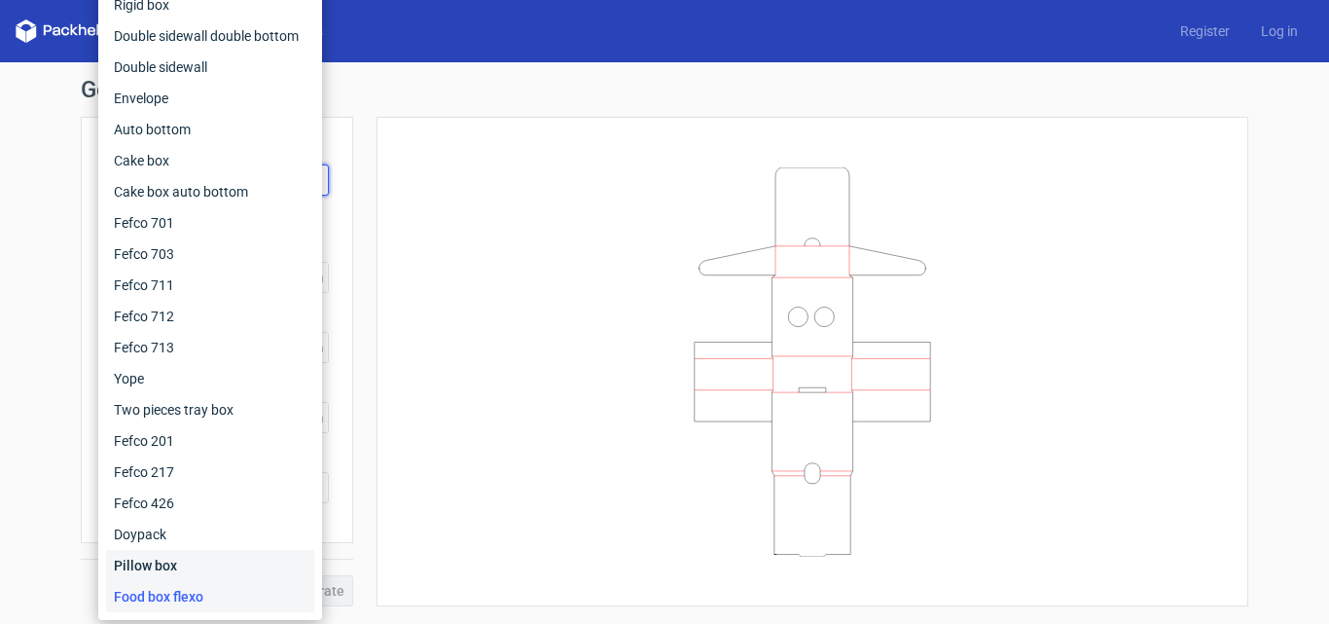
click at [213, 553] on div "Pillow box" at bounding box center [210, 565] width 208 height 31
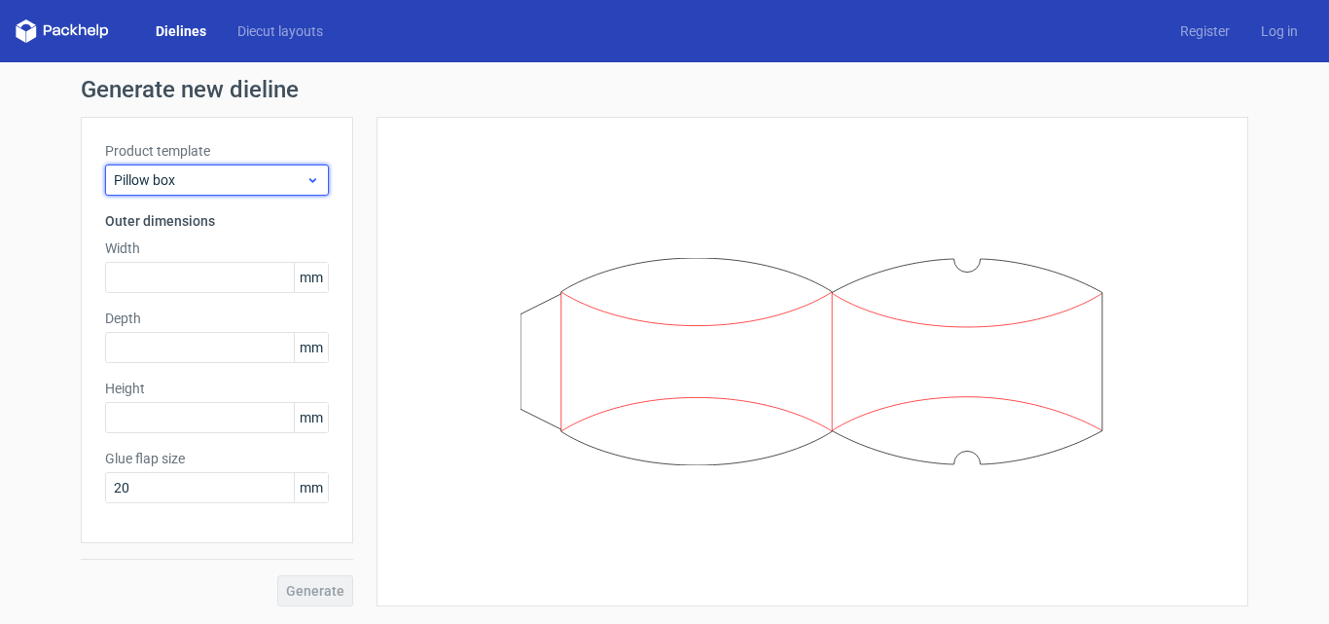
click at [270, 169] on div "Pillow box" at bounding box center [217, 179] width 224 height 31
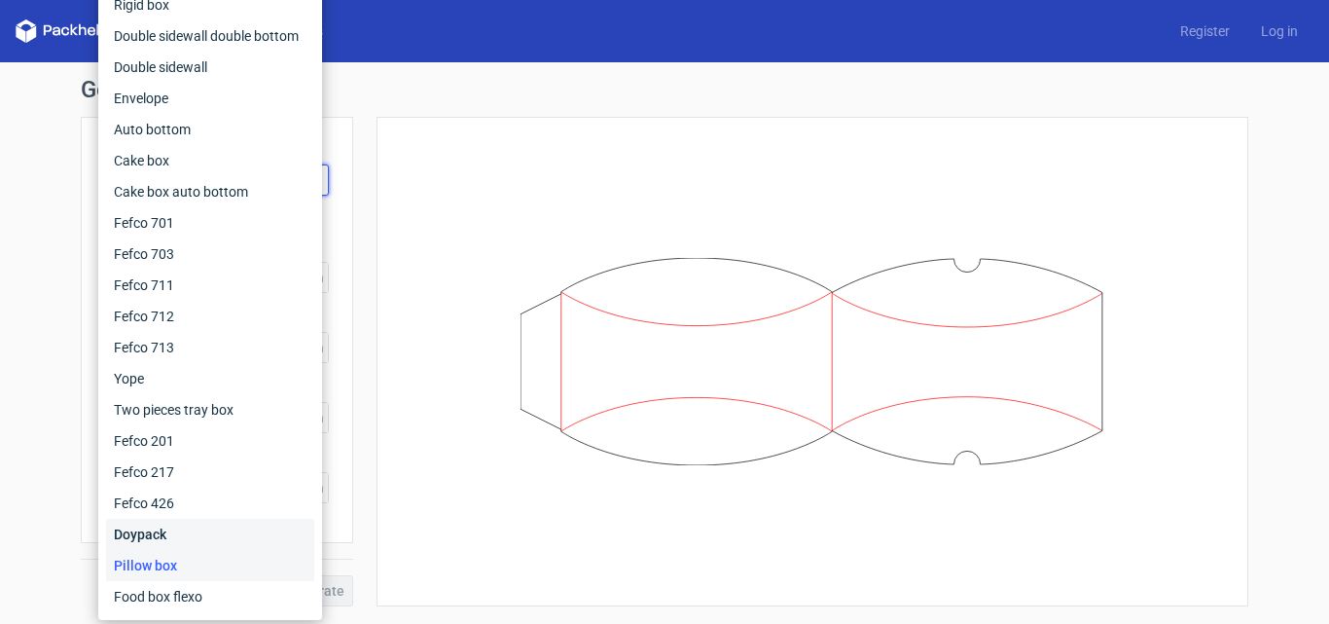
click at [208, 521] on div "Doypack" at bounding box center [210, 533] width 208 height 31
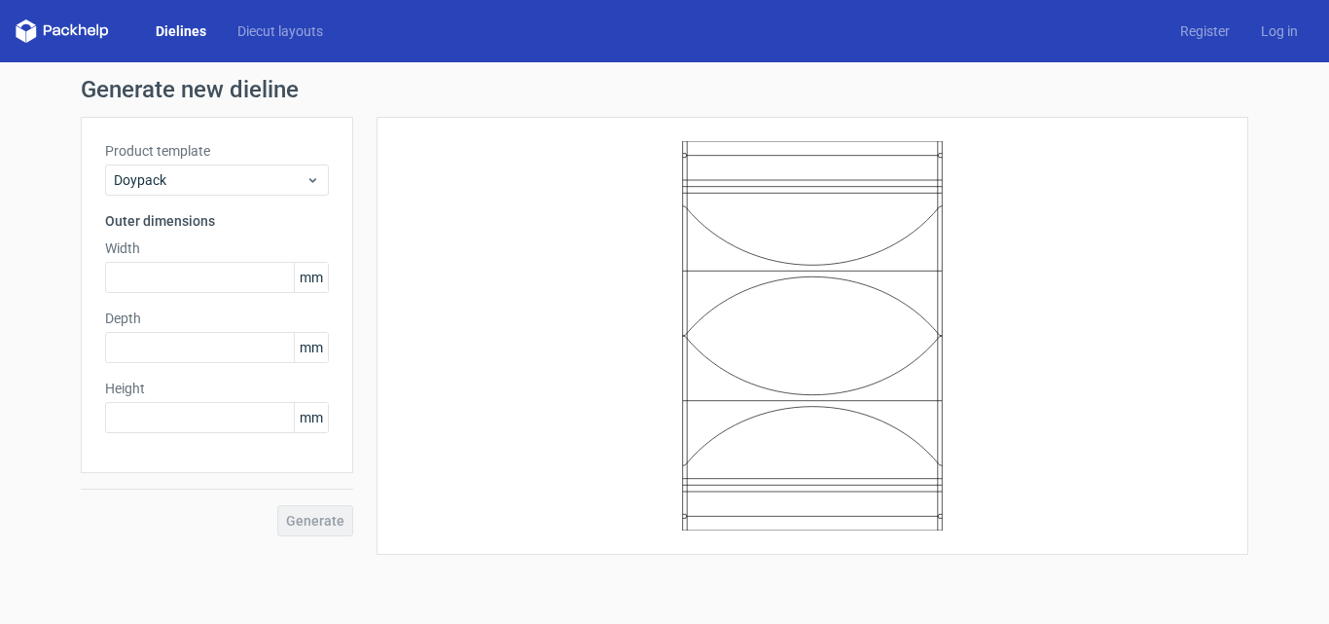
drag, startPoint x: 233, startPoint y: 157, endPoint x: 229, endPoint y: 171, distance: 15.4
click at [233, 158] on label "Product template" at bounding box center [217, 150] width 224 height 19
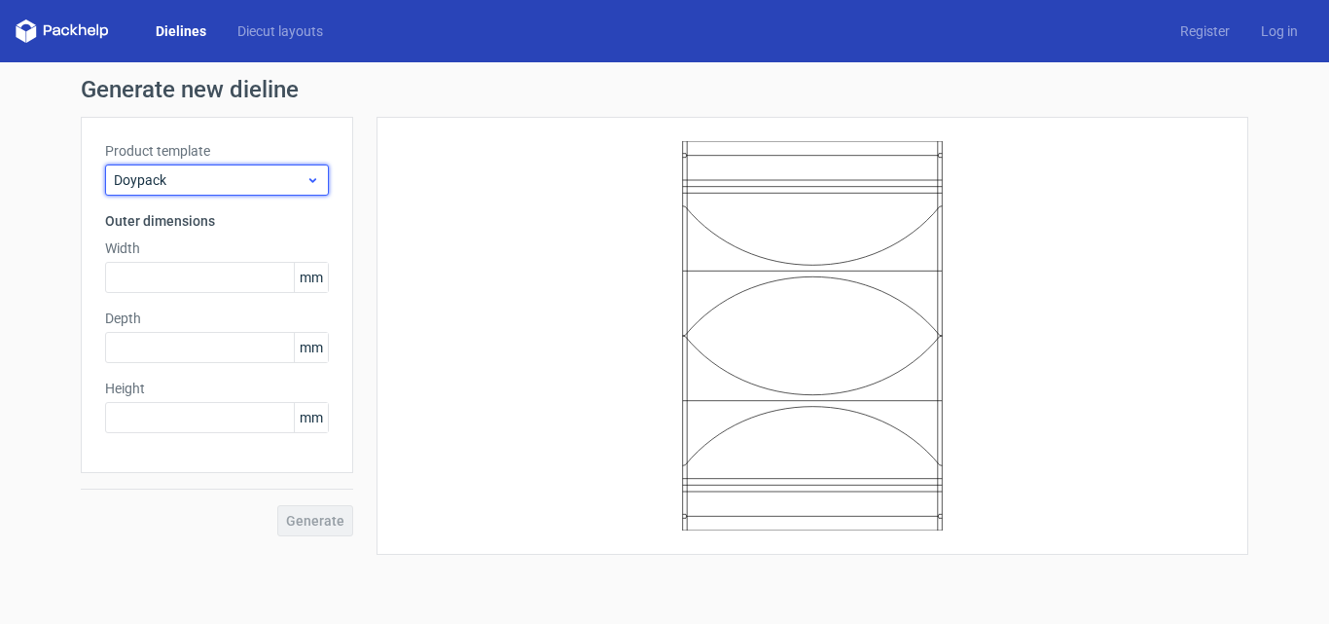
click at [229, 173] on span "Doypack" at bounding box center [210, 179] width 192 height 19
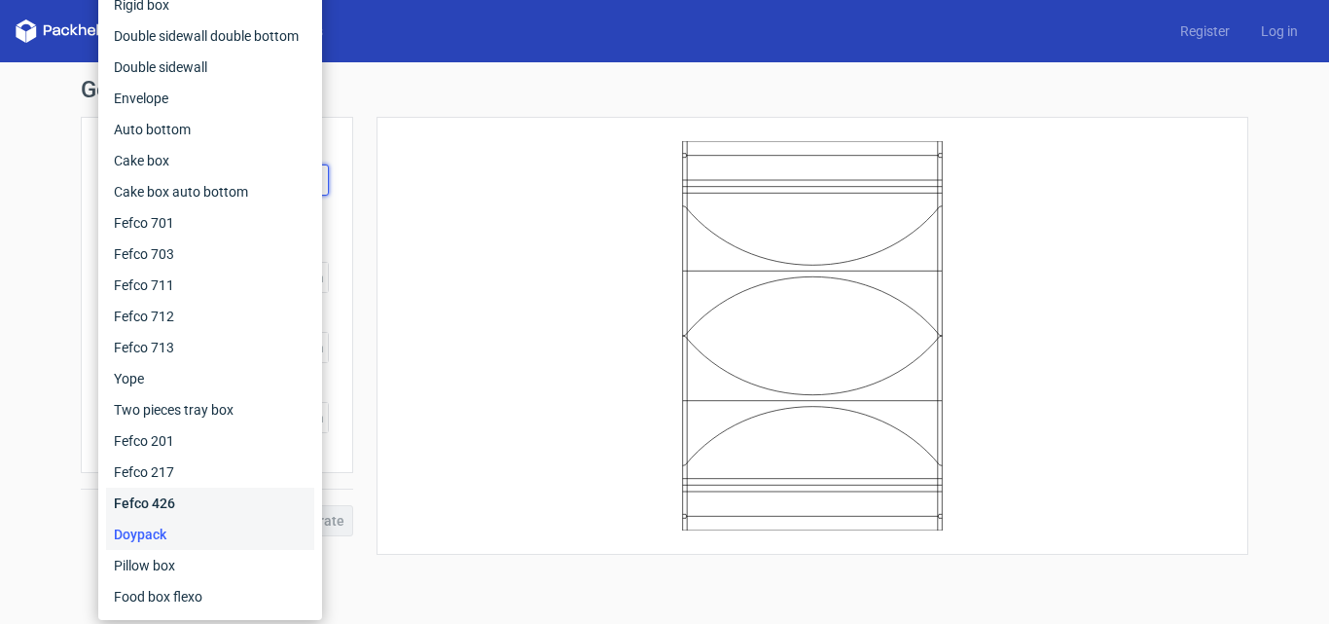
click at [194, 490] on div "Fefco 426" at bounding box center [210, 502] width 208 height 31
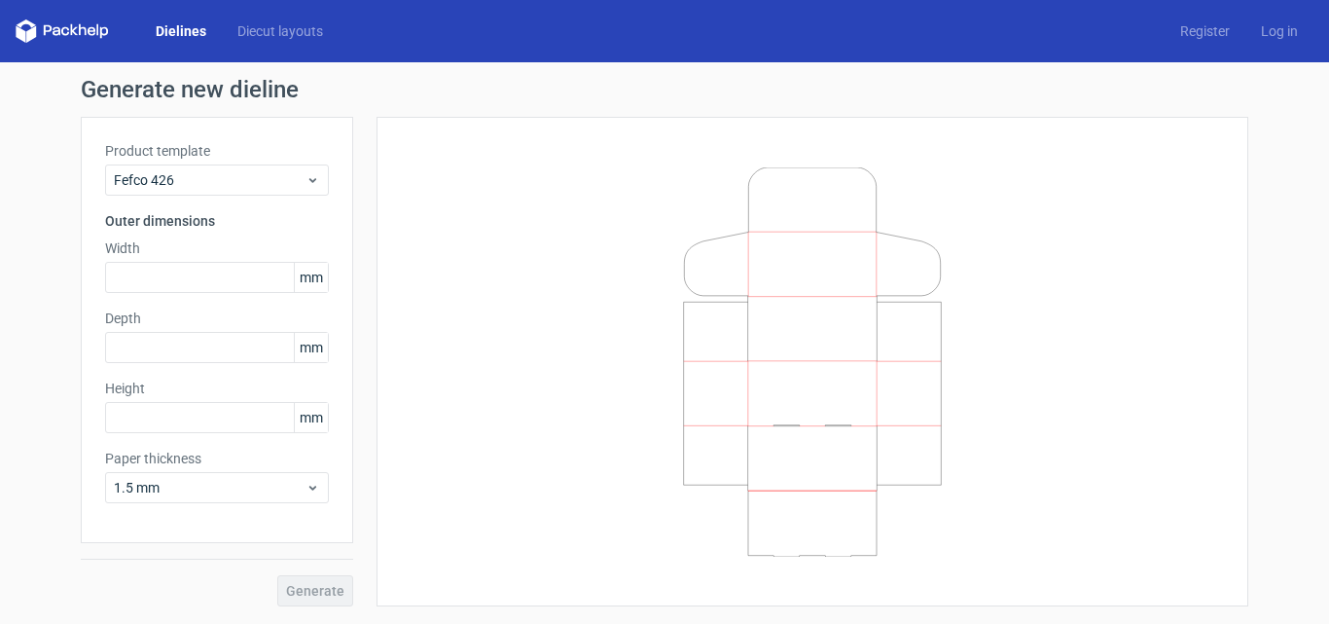
click at [250, 120] on div "Product template Fefco 426 Outer dimensions Width mm Depth mm Height mm Paper t…" at bounding box center [217, 330] width 272 height 426
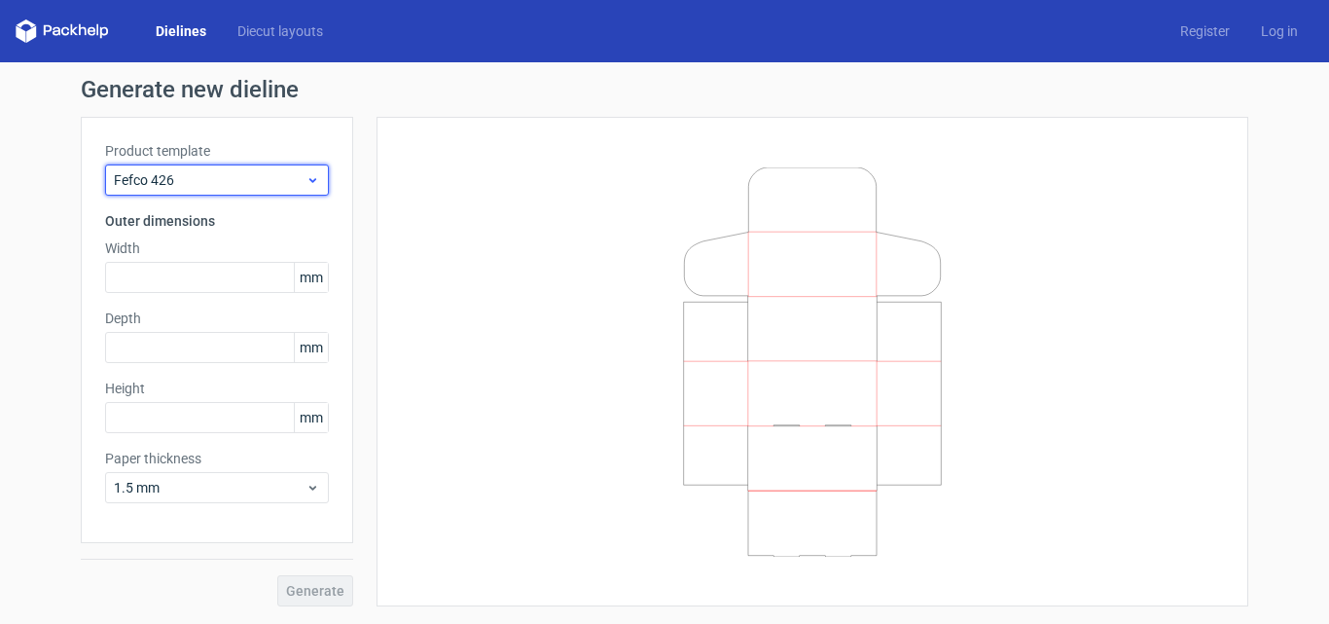
click at [238, 173] on span "Fefco 426" at bounding box center [210, 179] width 192 height 19
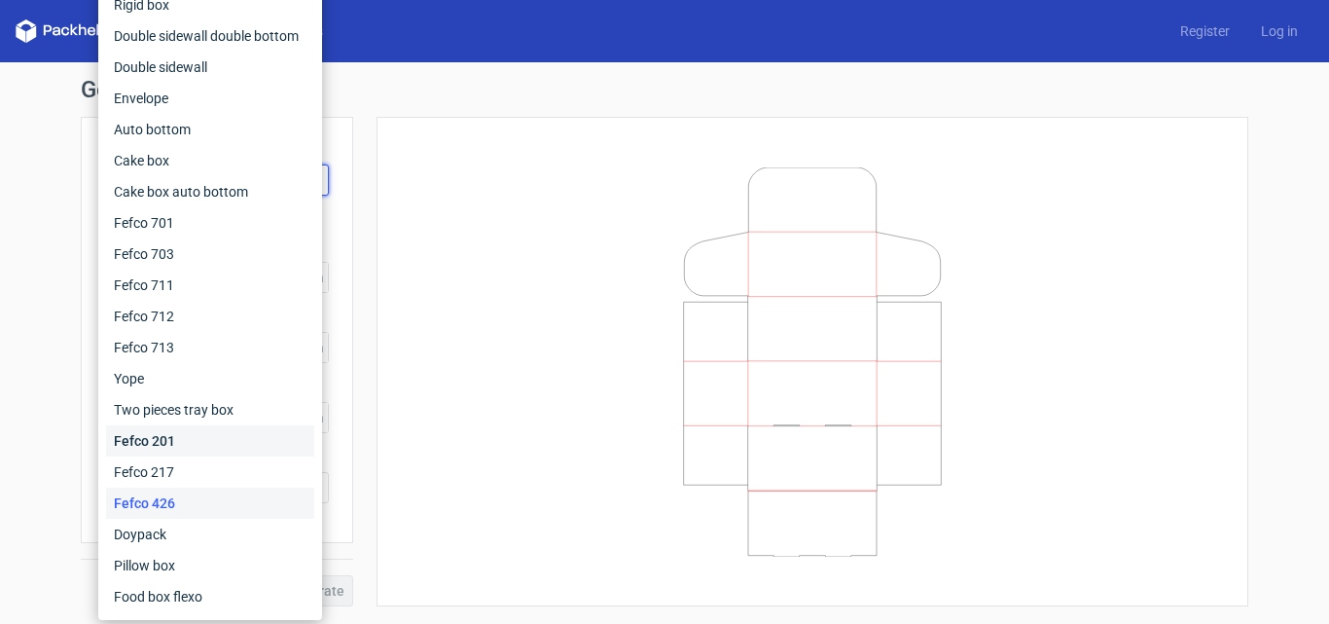
click at [184, 449] on div "Fefco 201" at bounding box center [210, 440] width 208 height 31
